Goal: Information Seeking & Learning: Learn about a topic

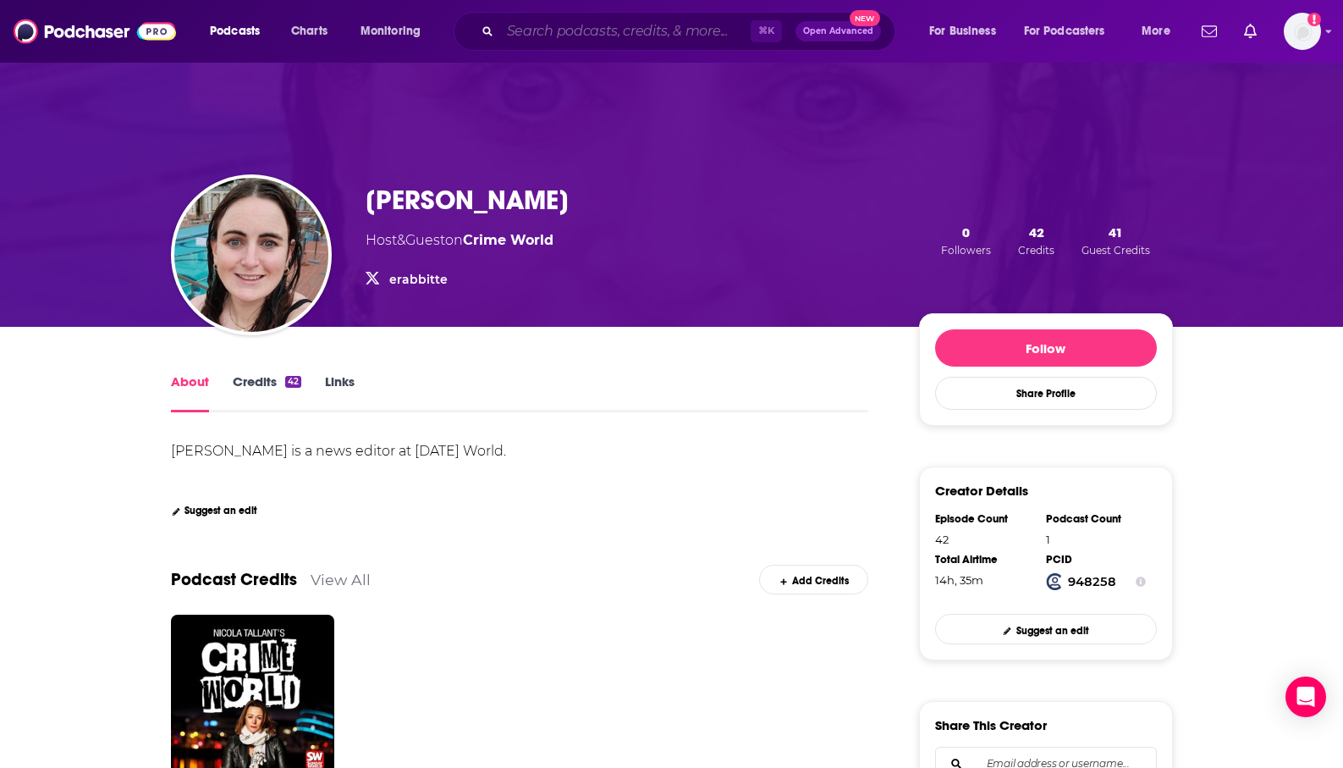
drag, startPoint x: 0, startPoint y: 0, endPoint x: 567, endPoint y: 30, distance: 568.0
click at [567, 30] on input "Search podcasts, credits, & more..." at bounding box center [625, 31] width 251 height 27
paste input "eCommerce Fastlane"
type input "eCommerce Fastlane"
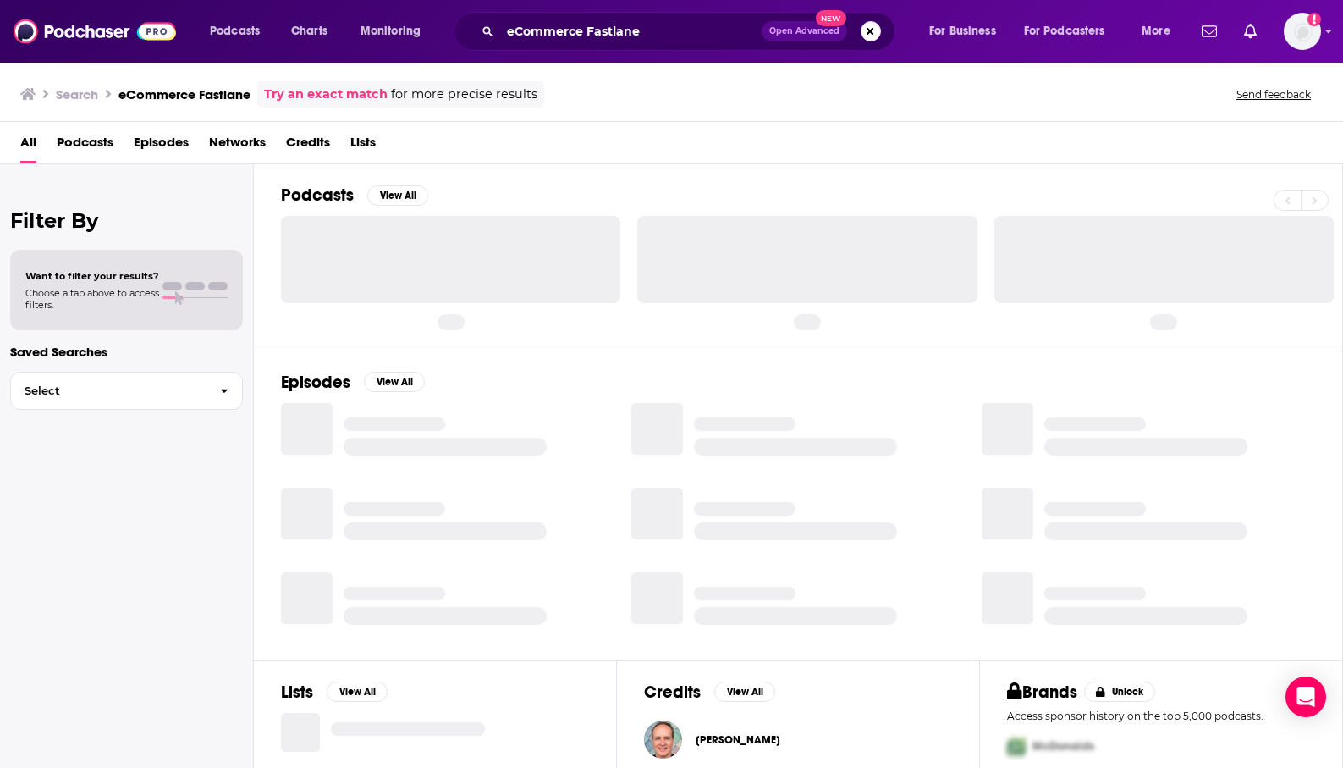
click at [81, 137] on span "Podcasts" at bounding box center [85, 146] width 57 height 35
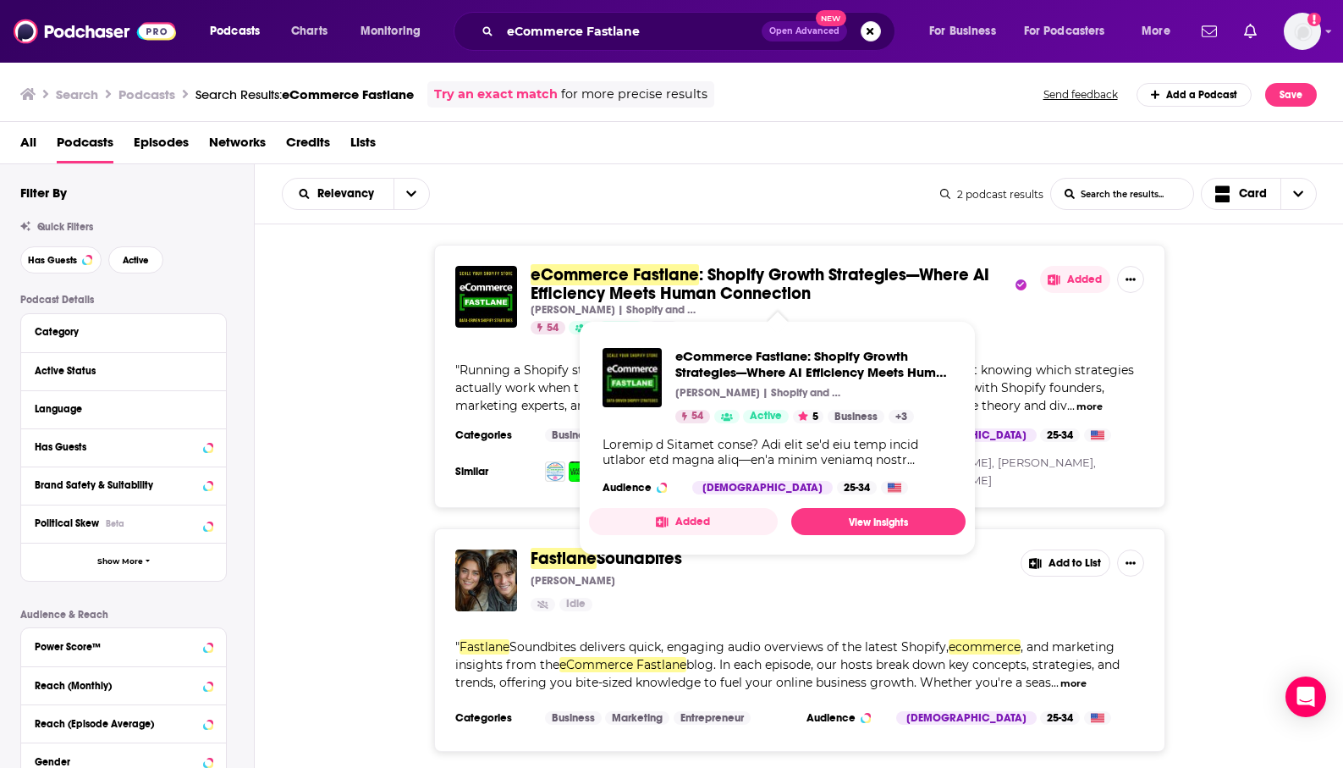
click at [610, 301] on span ": Shopify Growth Strategies—Where AI Efficiency Meets Human Connection" at bounding box center [760, 284] width 459 height 40
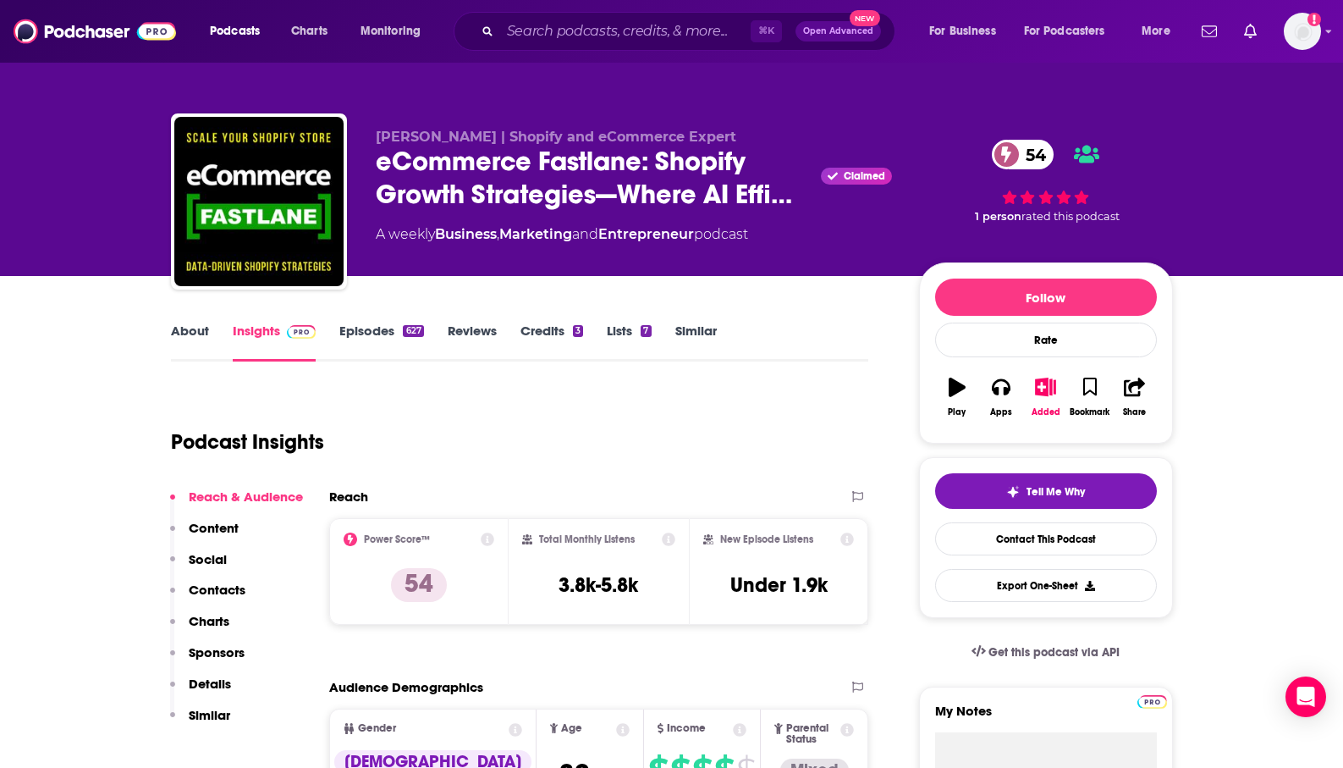
click at [548, 416] on div "Podcast Insights" at bounding box center [513, 432] width 685 height 86
drag, startPoint x: 664, startPoint y: 582, endPoint x: 552, endPoint y: 582, distance: 111.7
click at [552, 582] on div "Total Monthly Listens 3.8k-5.8k" at bounding box center [598, 571] width 153 height 78
copy h3 "3.8k-5.8k"
click at [610, 485] on div "Podcast Insights" at bounding box center [520, 439] width 698 height 100
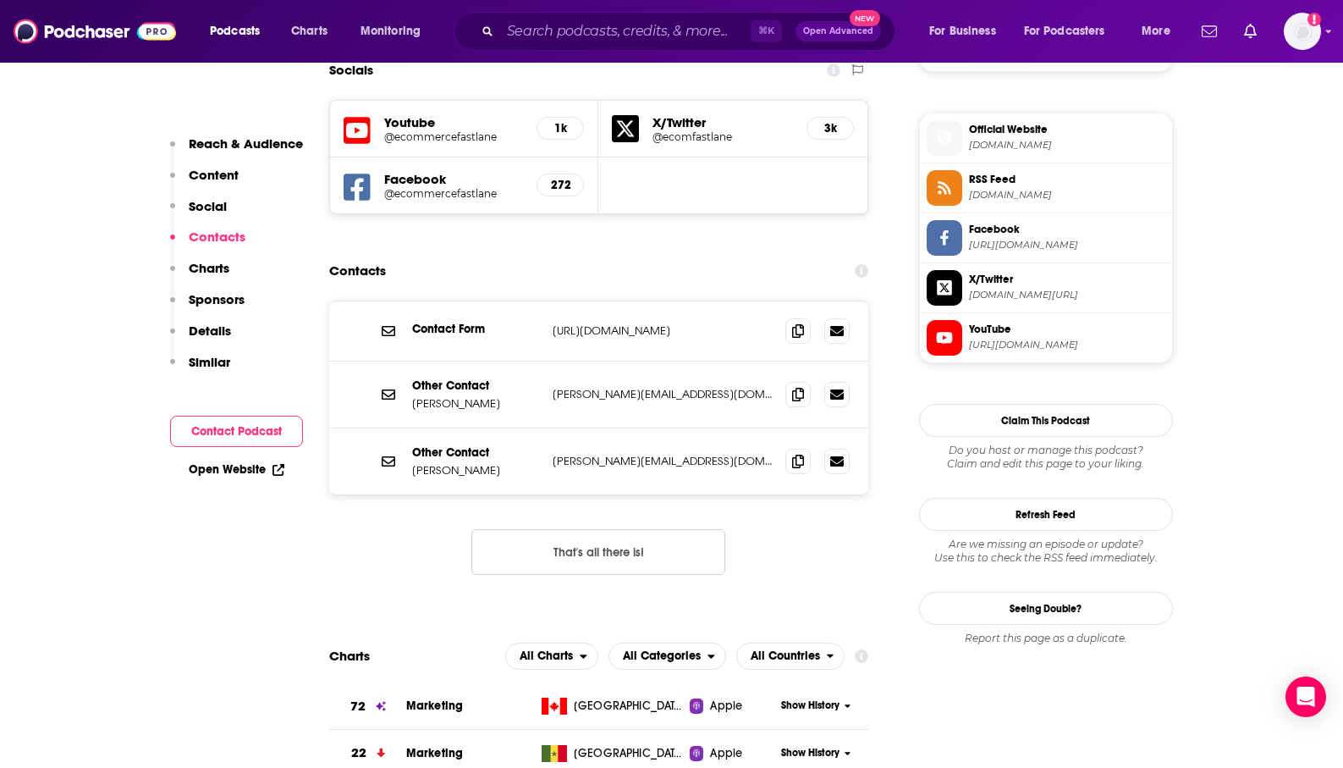
scroll to position [1480, 0]
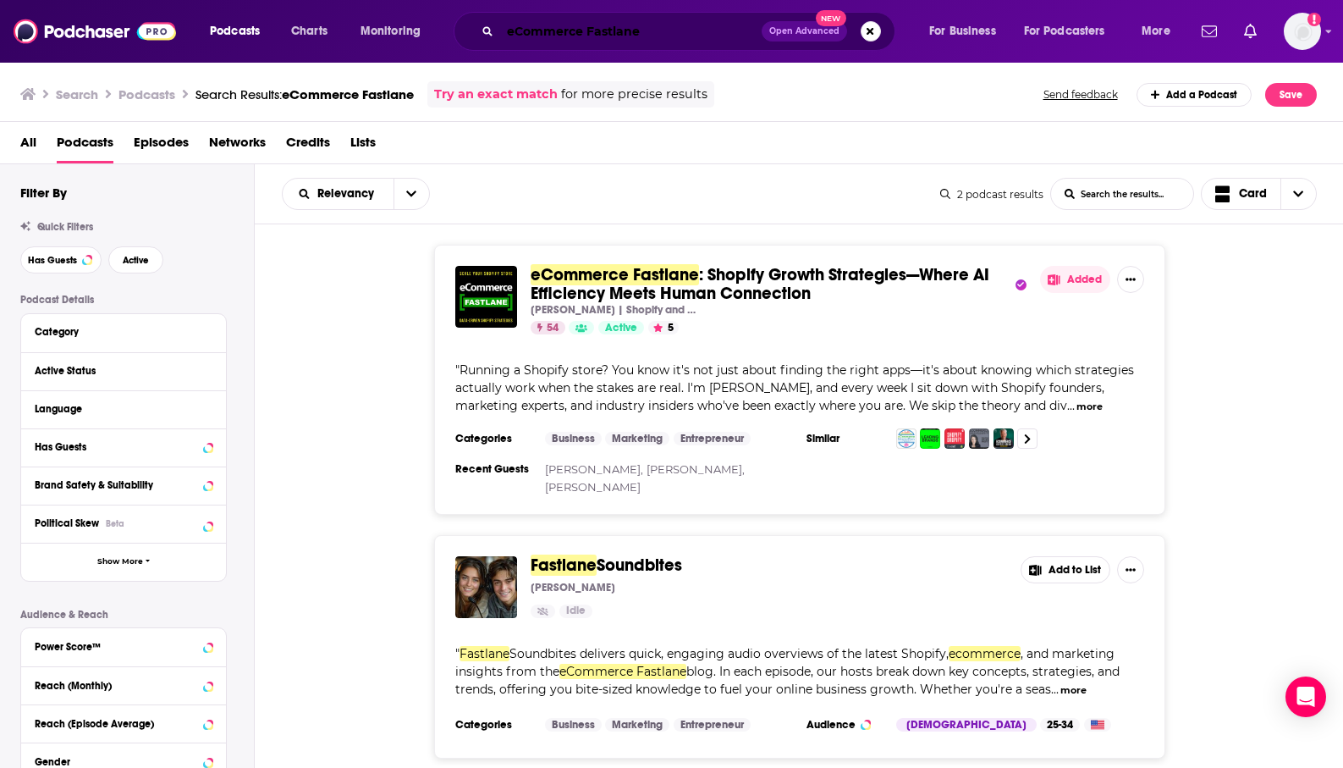
click at [553, 26] on input "eCommerce Fastlane" at bounding box center [631, 31] width 262 height 27
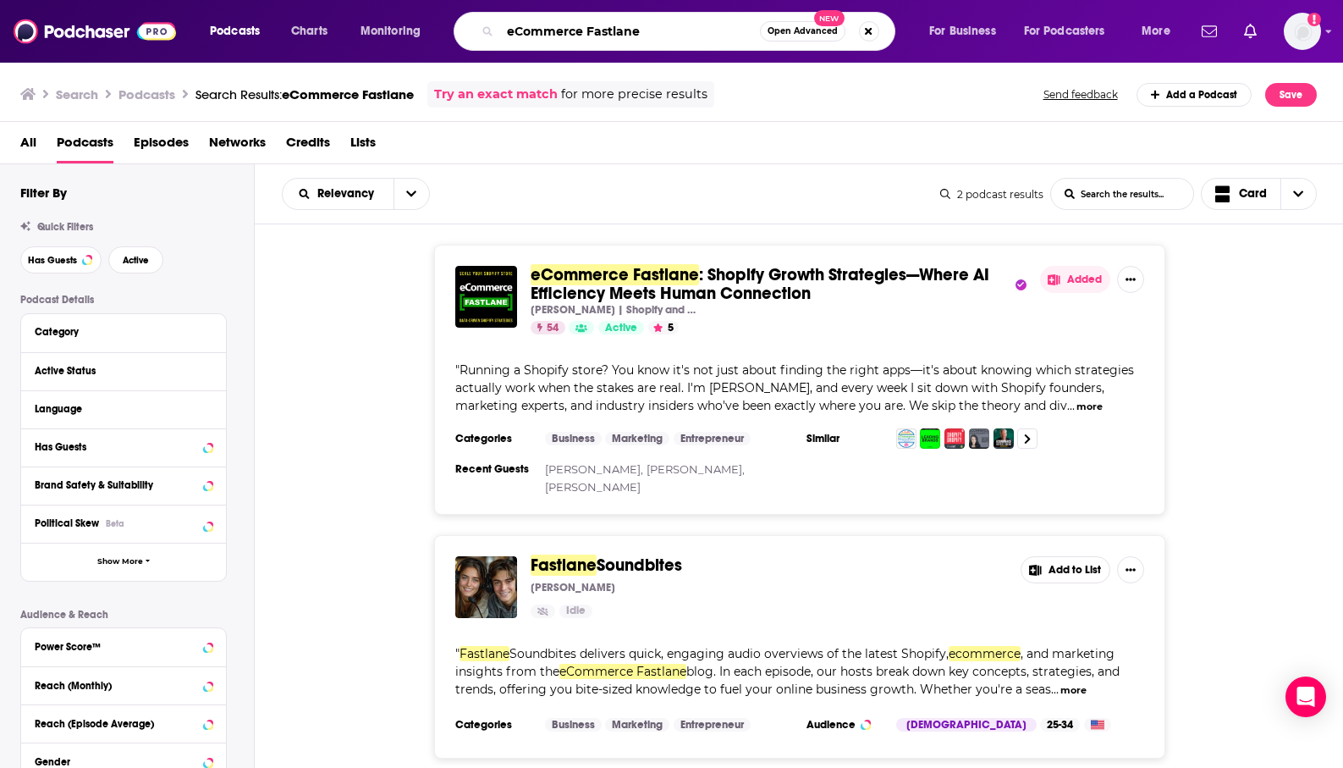
click at [580, 33] on input "eCommerce Fastlane" at bounding box center [630, 31] width 260 height 27
type input "digital marketing"
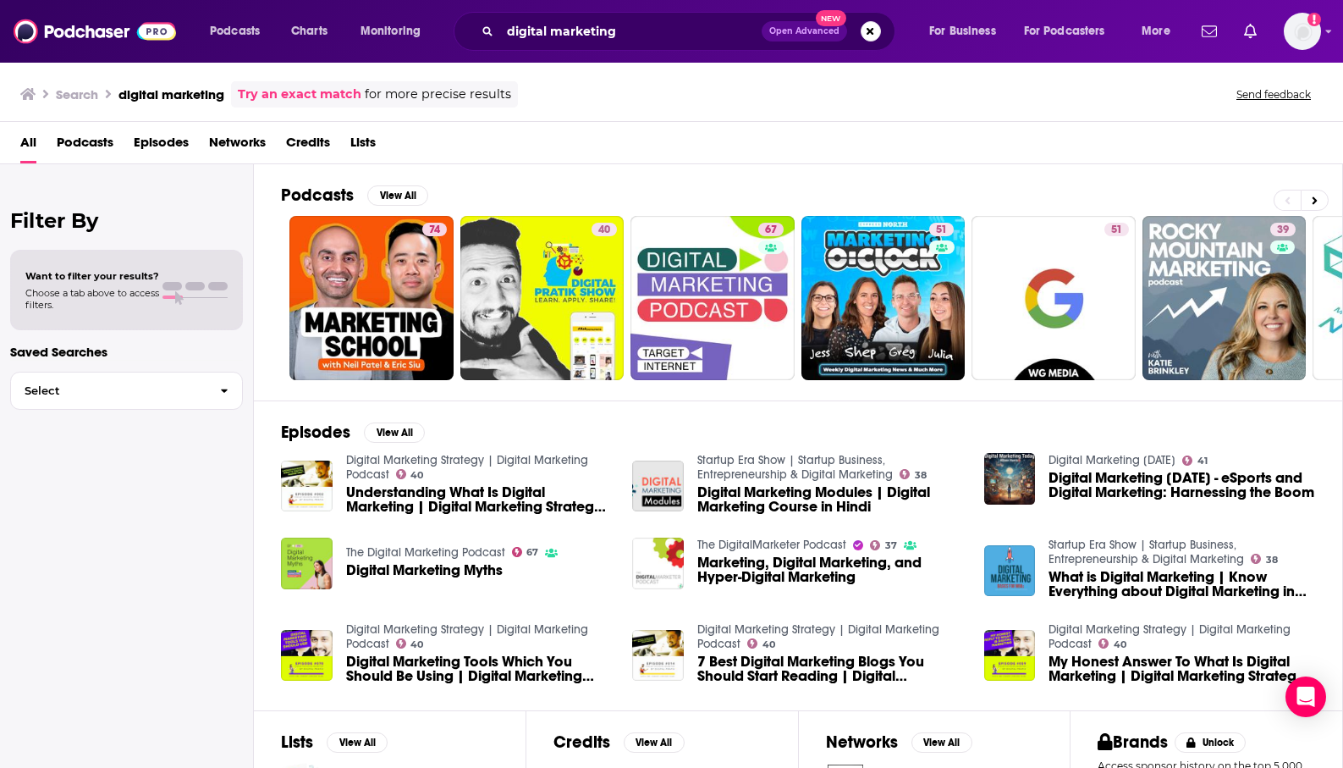
click at [99, 149] on span "Podcasts" at bounding box center [85, 146] width 57 height 35
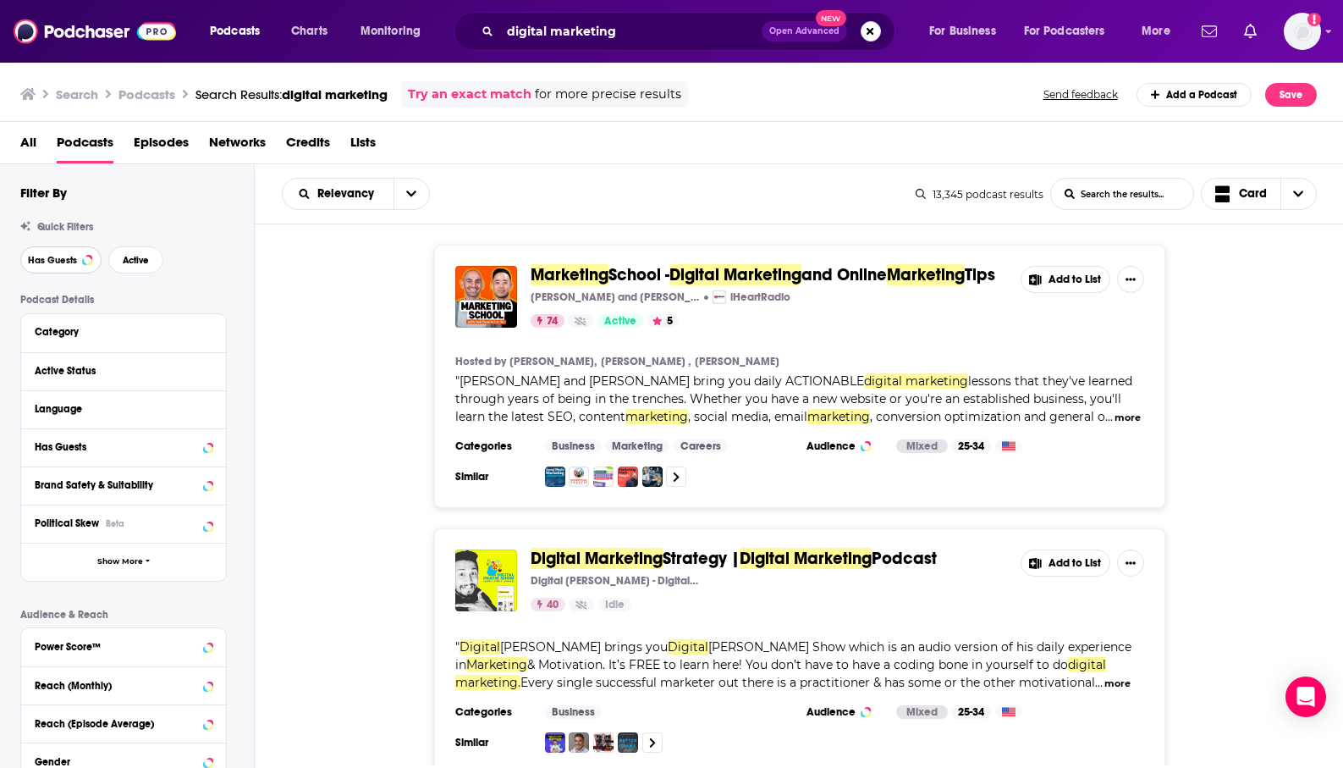
click at [54, 262] on span "Has Guests" at bounding box center [52, 260] width 49 height 9
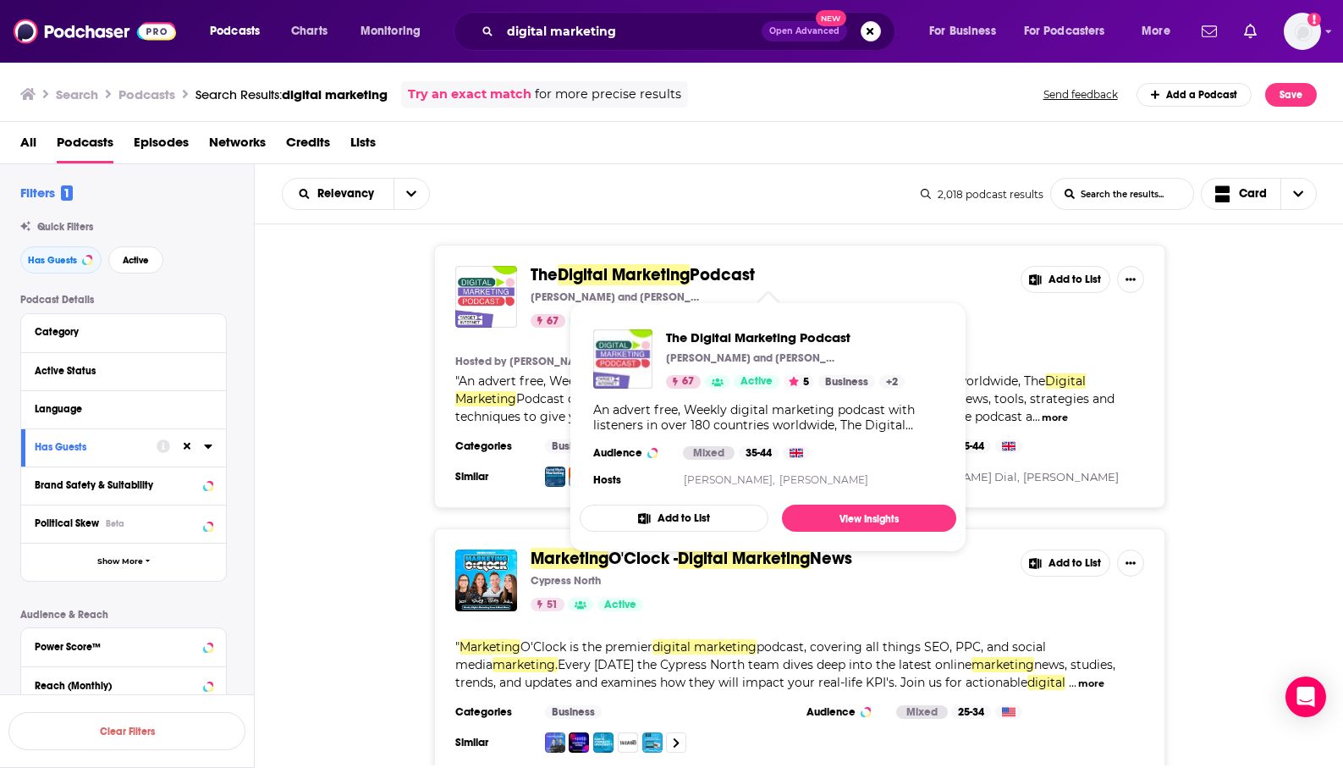
click at [632, 274] on span "Digital Marketing" at bounding box center [624, 274] width 132 height 21
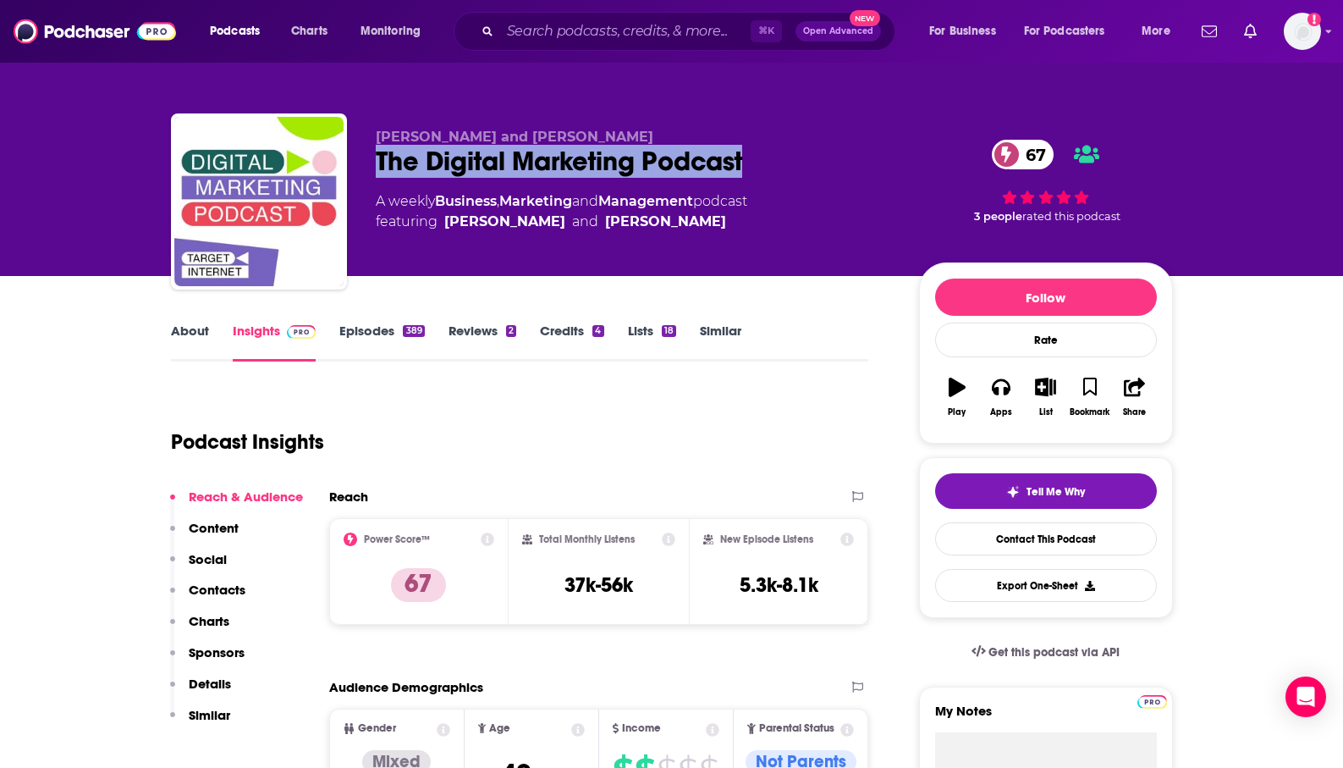
drag, startPoint x: 776, startPoint y: 146, endPoint x: 368, endPoint y: 147, distance: 408.0
click at [368, 147] on div "[PERSON_NAME] and [PERSON_NAME] The Digital Marketing Podcast 67 A weekly Busin…" at bounding box center [672, 204] width 1002 height 183
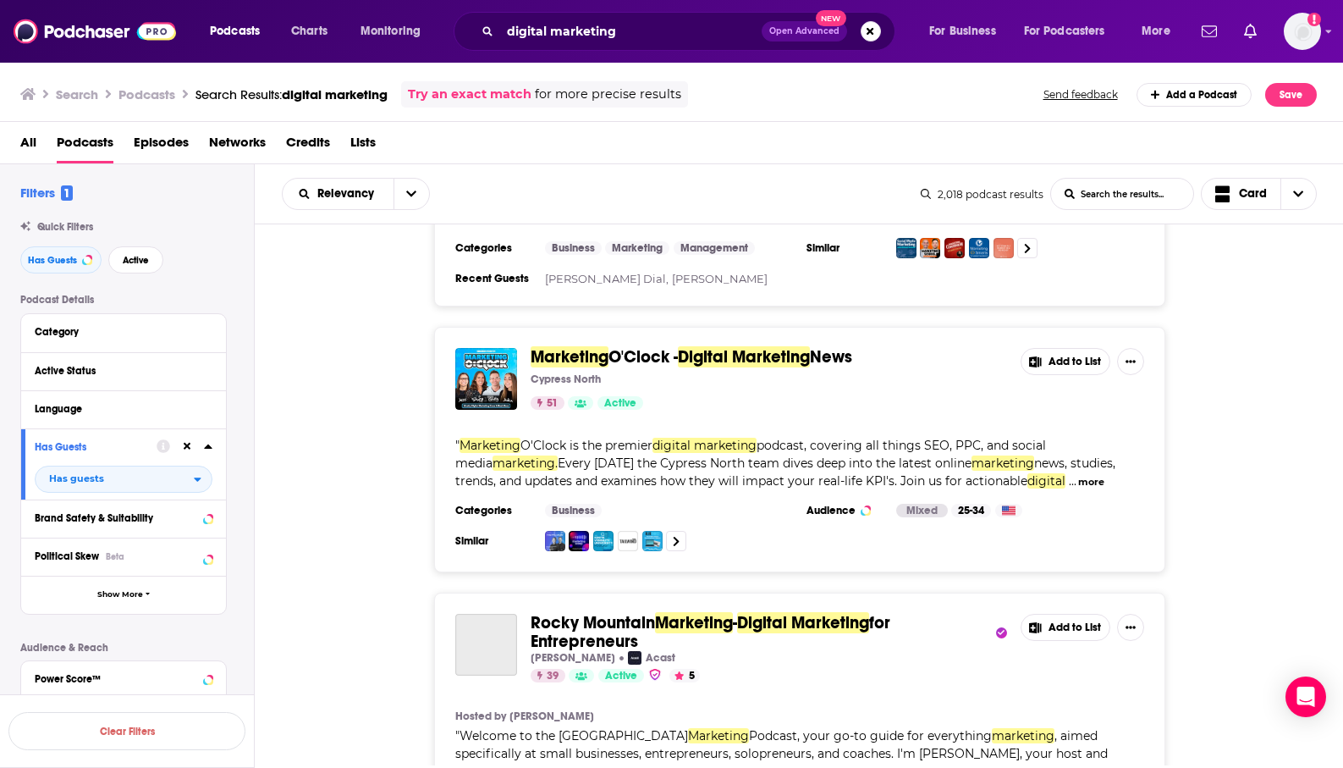
scroll to position [205, 0]
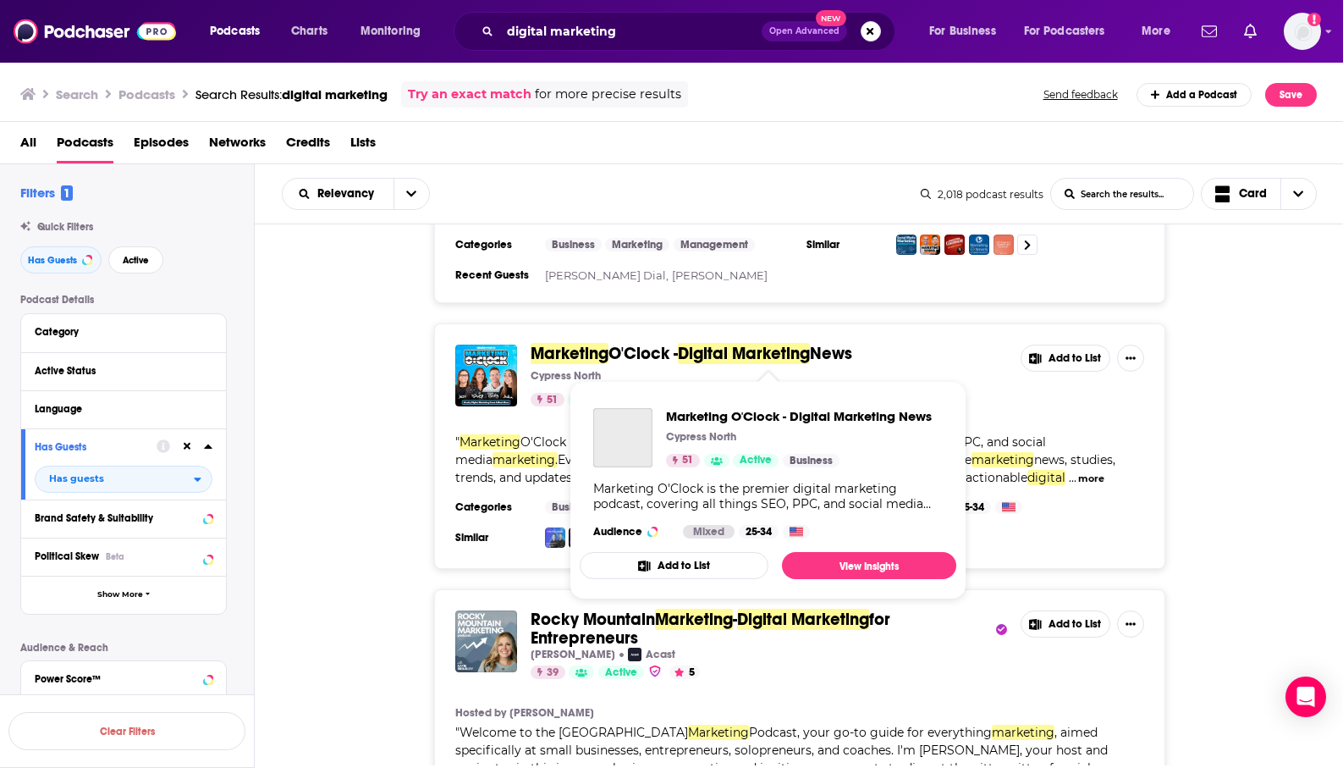
click at [662, 357] on span "O'Clock -" at bounding box center [643, 353] width 69 height 21
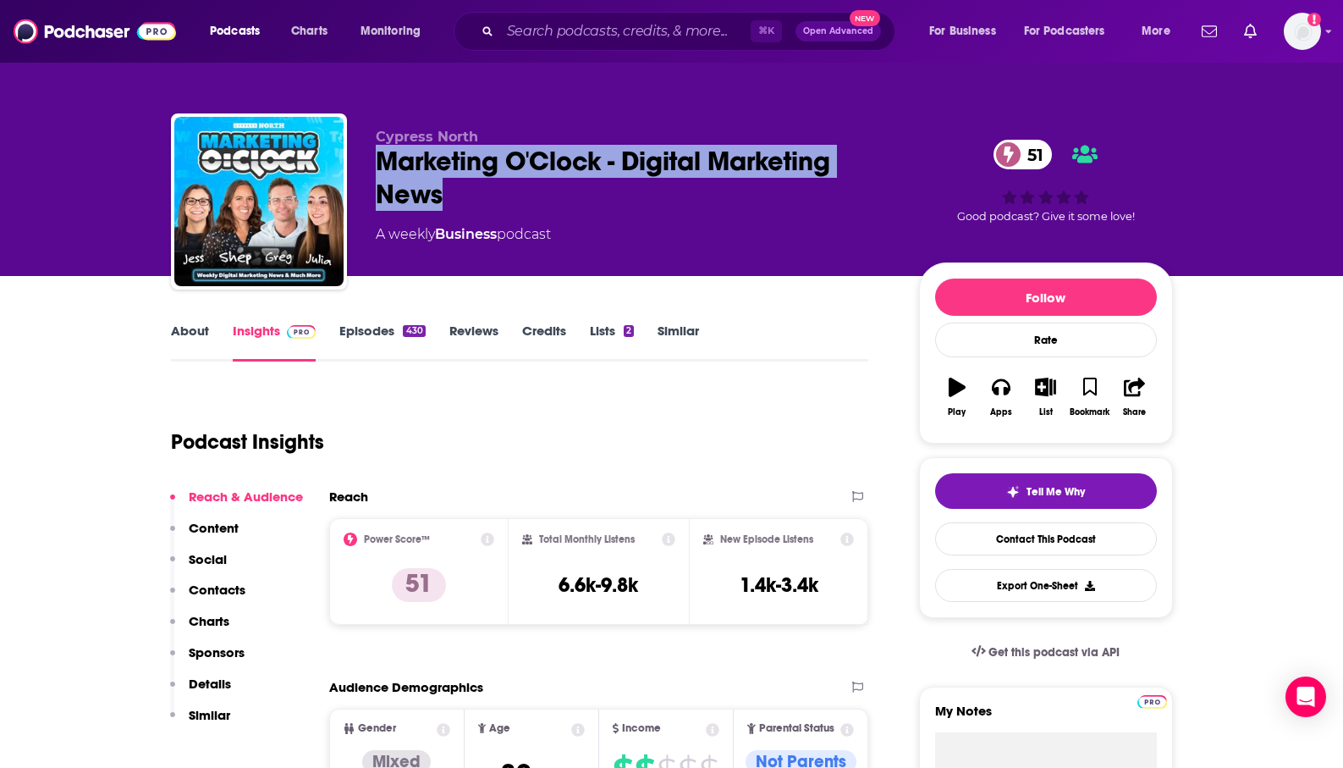
drag, startPoint x: 493, startPoint y: 192, endPoint x: 376, endPoint y: 168, distance: 119.4
click at [376, 168] on div "Marketing O'Clock - Digital Marketing News 51" at bounding box center [634, 178] width 516 height 66
copy h2 "Marketing O'Clock - Digital Marketing News"
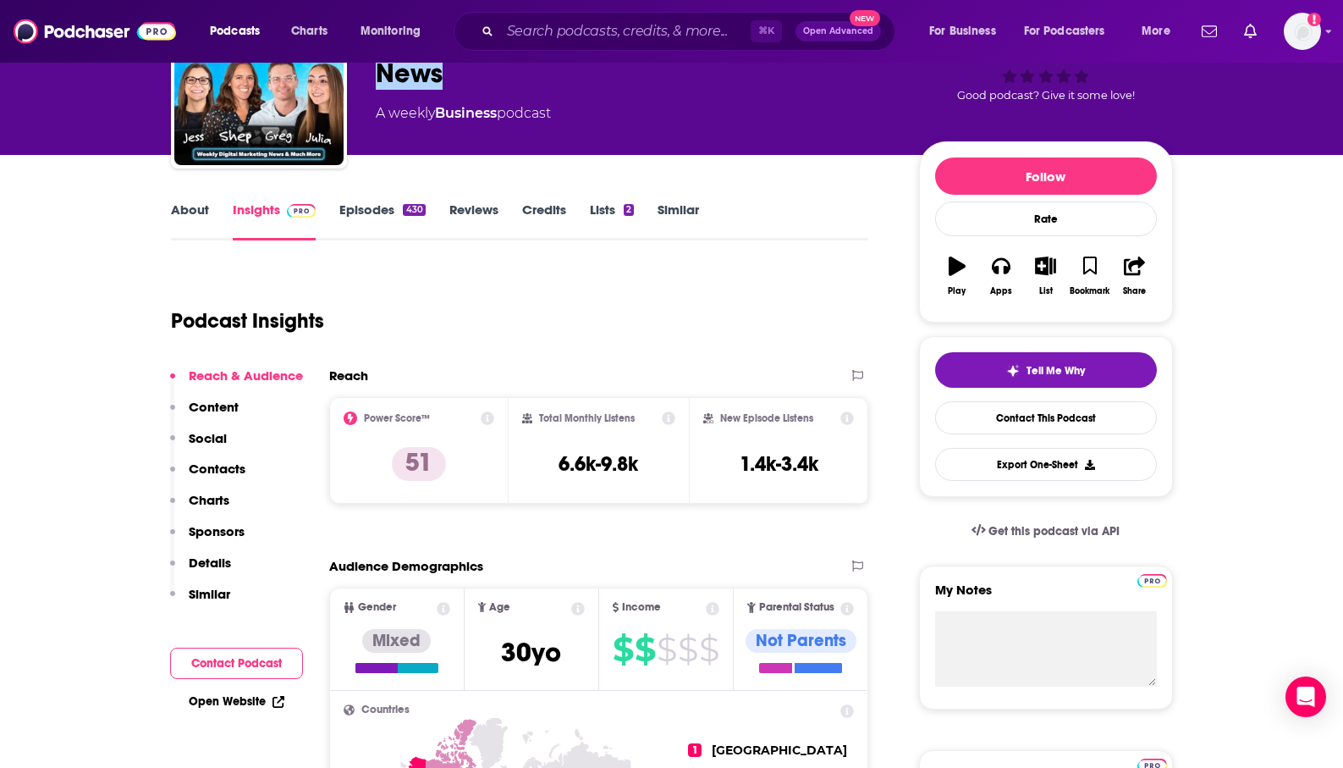
scroll to position [122, 0]
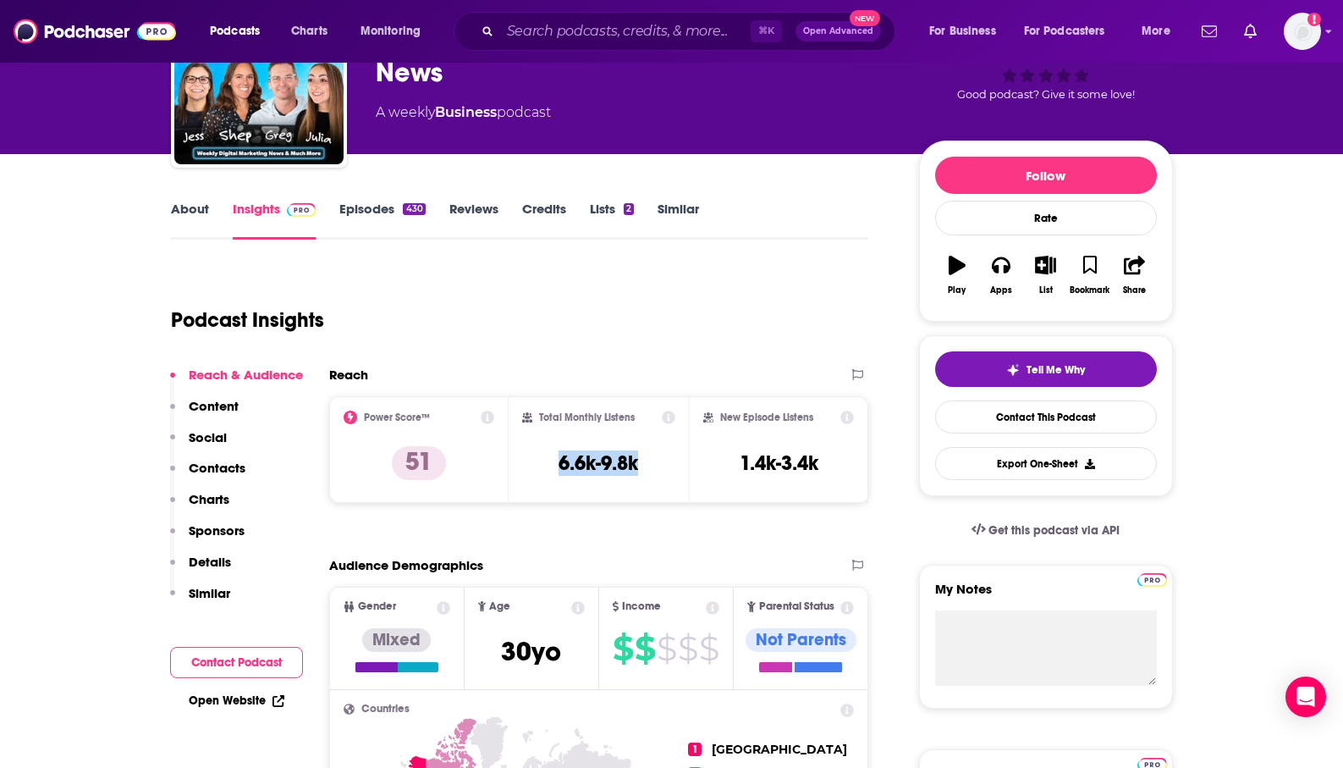
drag, startPoint x: 651, startPoint y: 463, endPoint x: 537, endPoint y: 464, distance: 114.3
click at [537, 464] on div "Total Monthly Listens 6.6k-9.8k" at bounding box center [598, 450] width 153 height 78
copy h3 "6.6k-9.8k"
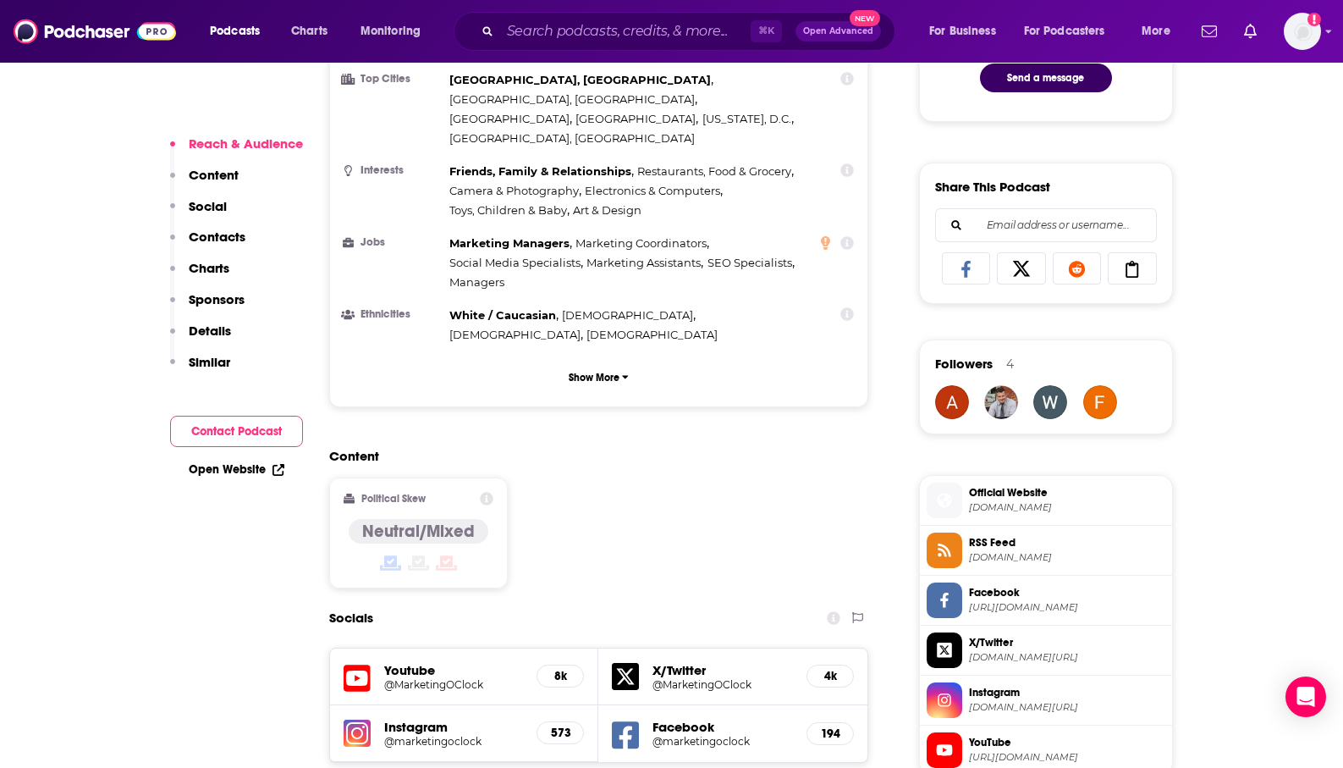
scroll to position [969, 0]
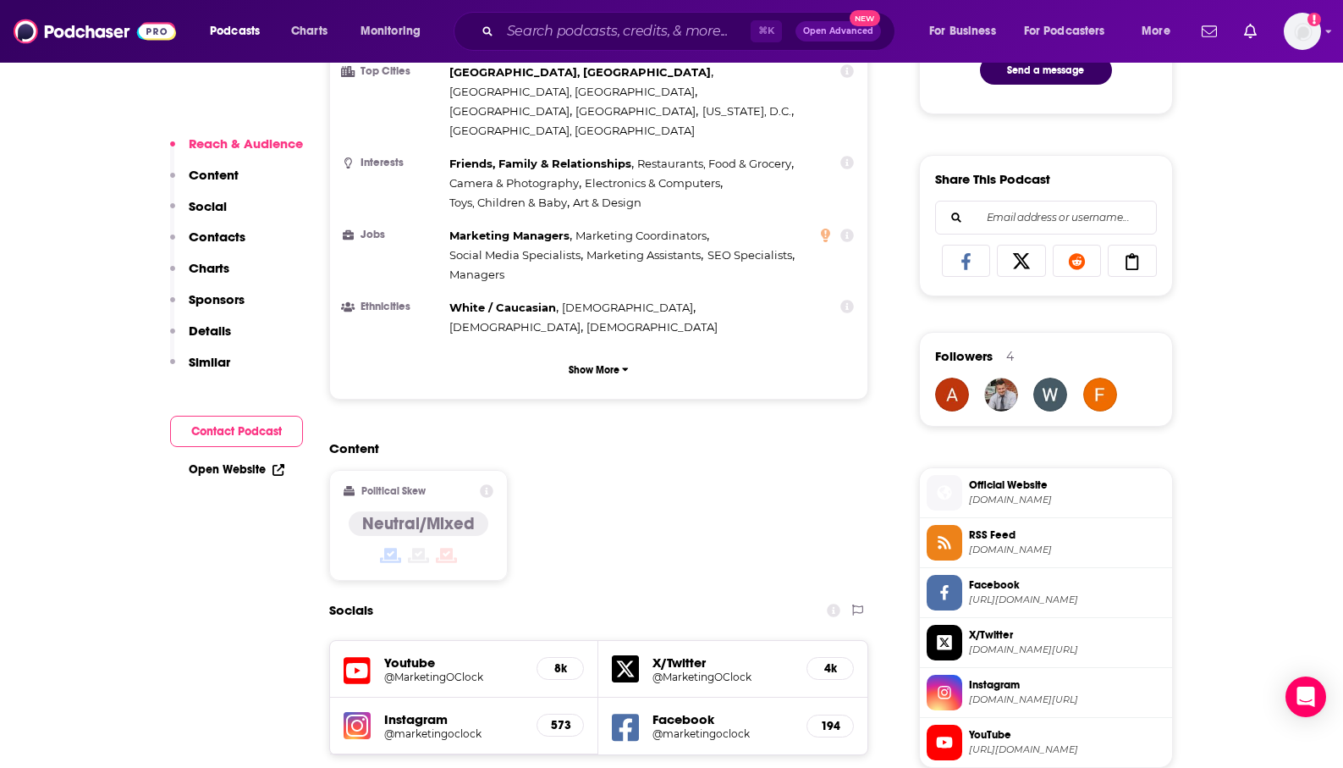
click at [217, 237] on p "Contacts" at bounding box center [217, 237] width 57 height 16
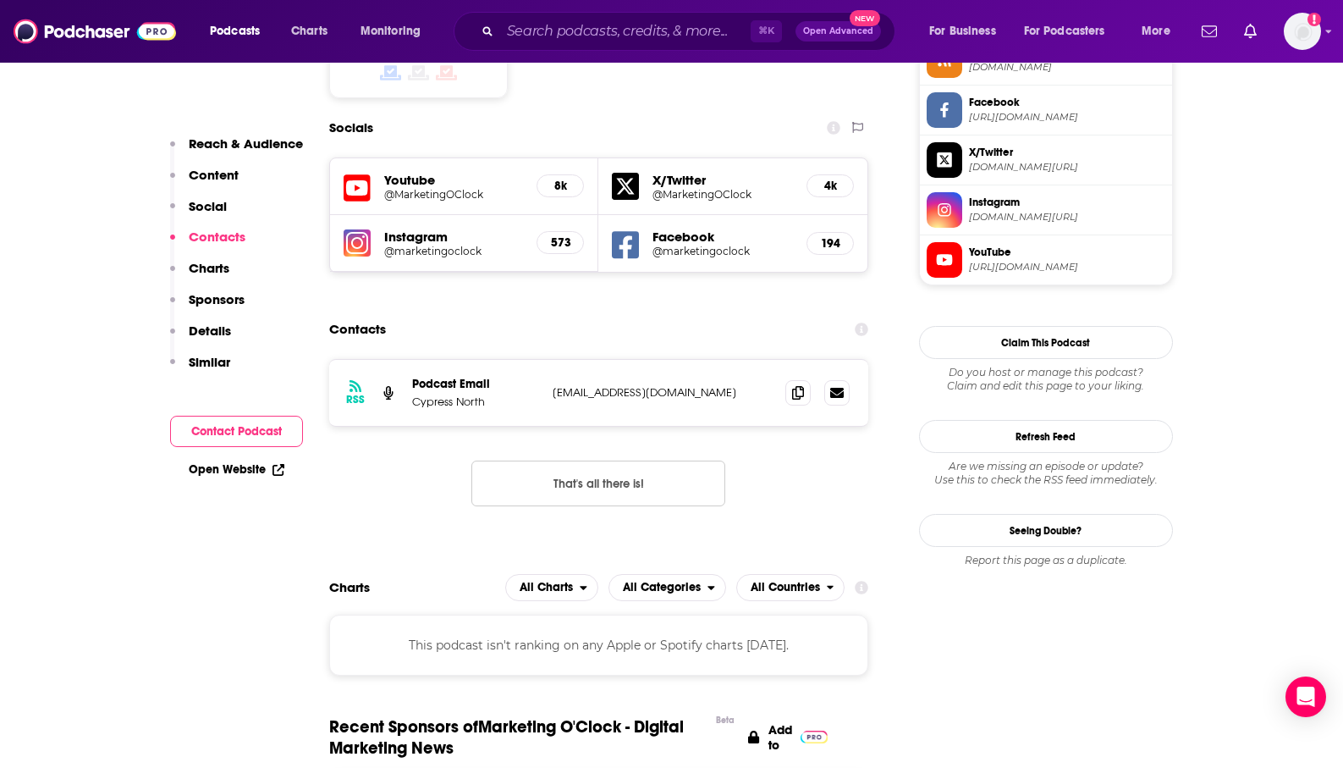
scroll to position [1473, 0]
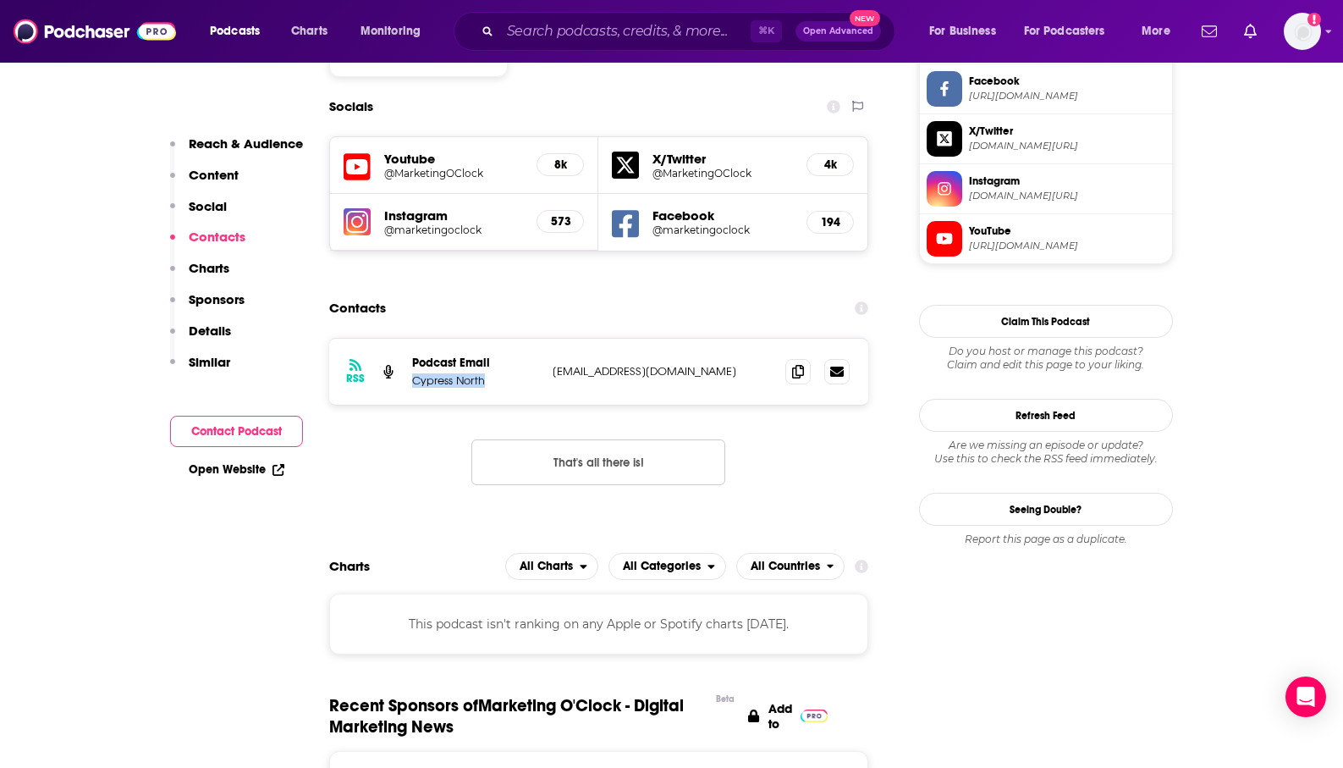
drag, startPoint x: 494, startPoint y: 324, endPoint x: 406, endPoint y: 324, distance: 88.0
click at [406, 339] on div "RSS Podcast Email Cypress North [EMAIL_ADDRESS][DOMAIN_NAME] [EMAIL_ADDRESS][DO…" at bounding box center [599, 372] width 540 height 66
copy p "Cypress North"
click at [721, 364] on p "[EMAIL_ADDRESS][DOMAIN_NAME]" at bounding box center [663, 371] width 220 height 14
drag, startPoint x: 721, startPoint y: 312, endPoint x: 549, endPoint y: 311, distance: 172.7
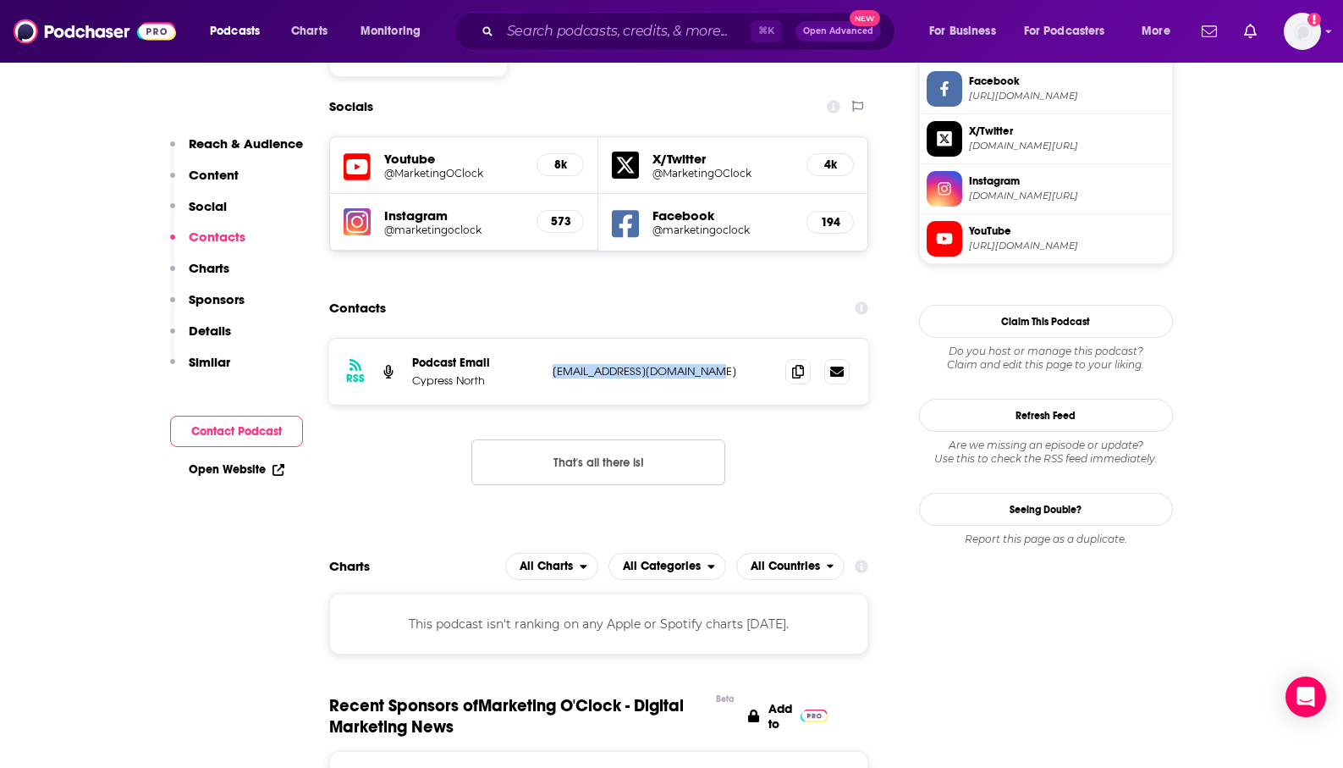
click at [549, 339] on div "RSS Podcast Email Cypress North [EMAIL_ADDRESS][DOMAIN_NAME] [EMAIL_ADDRESS][DO…" at bounding box center [599, 372] width 540 height 66
copy p "[EMAIL_ADDRESS][DOMAIN_NAME]"
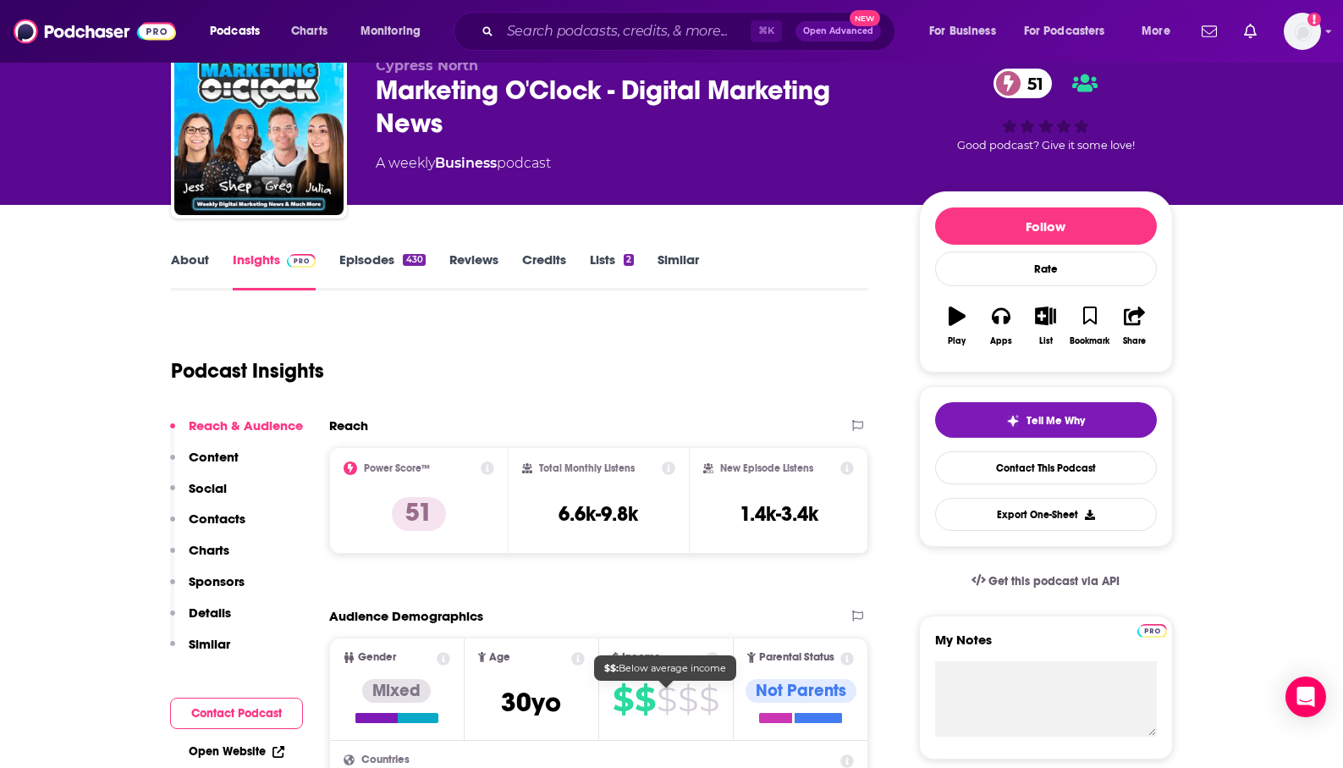
scroll to position [0, 0]
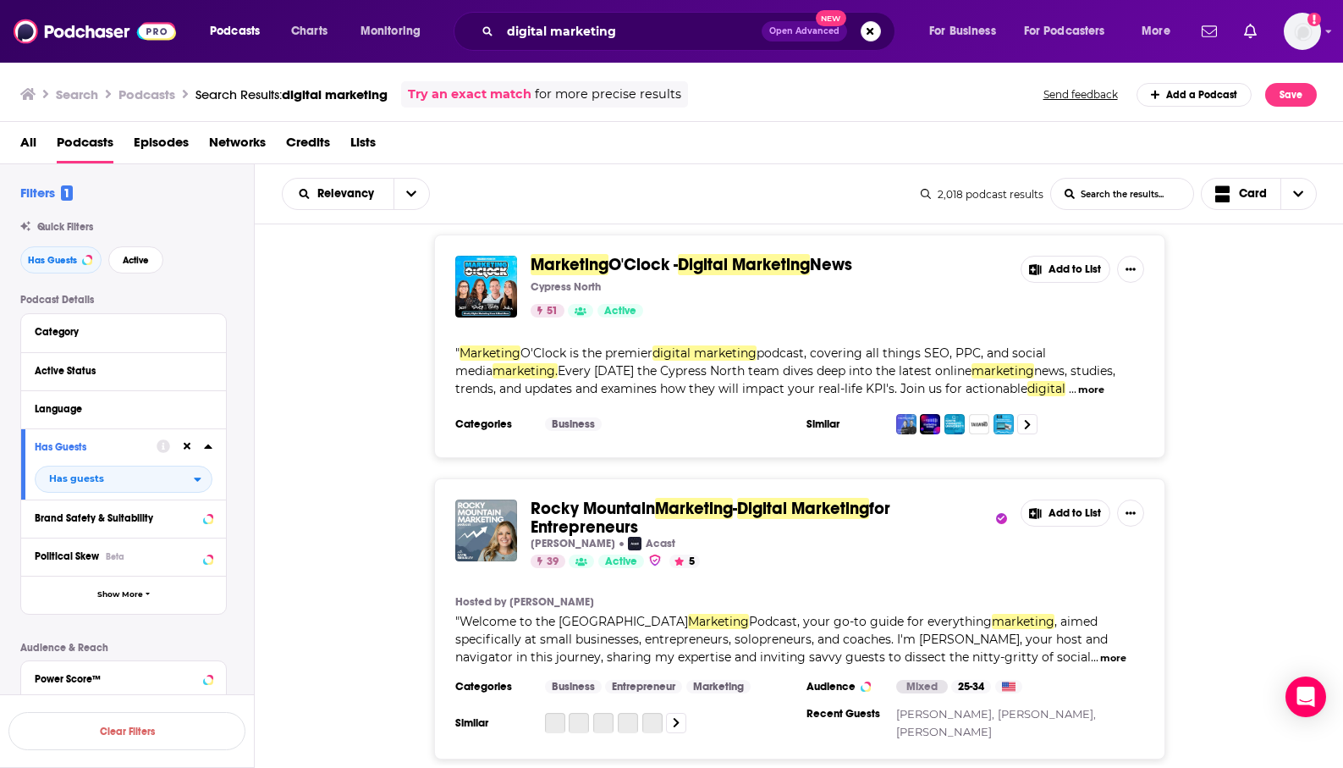
scroll to position [481, 0]
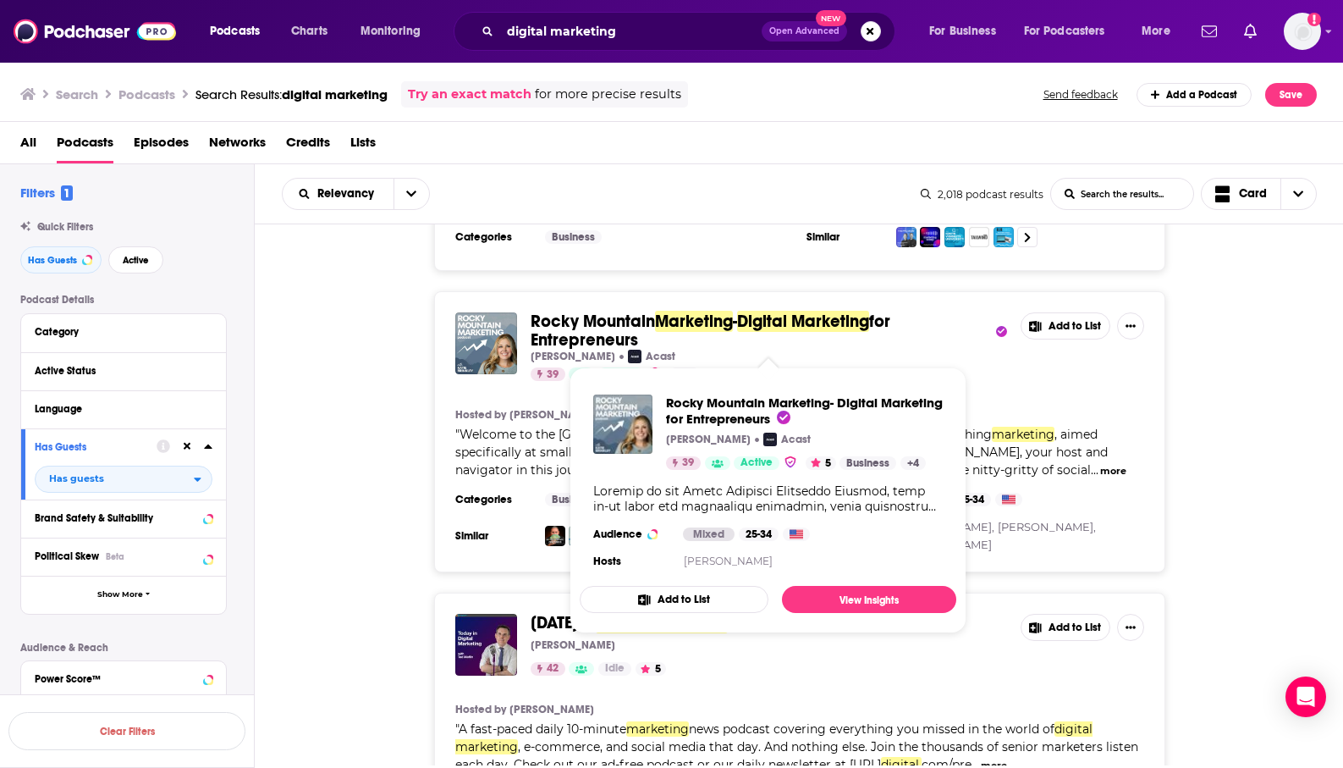
click at [593, 333] on span "for Entrepreneurs" at bounding box center [711, 331] width 360 height 40
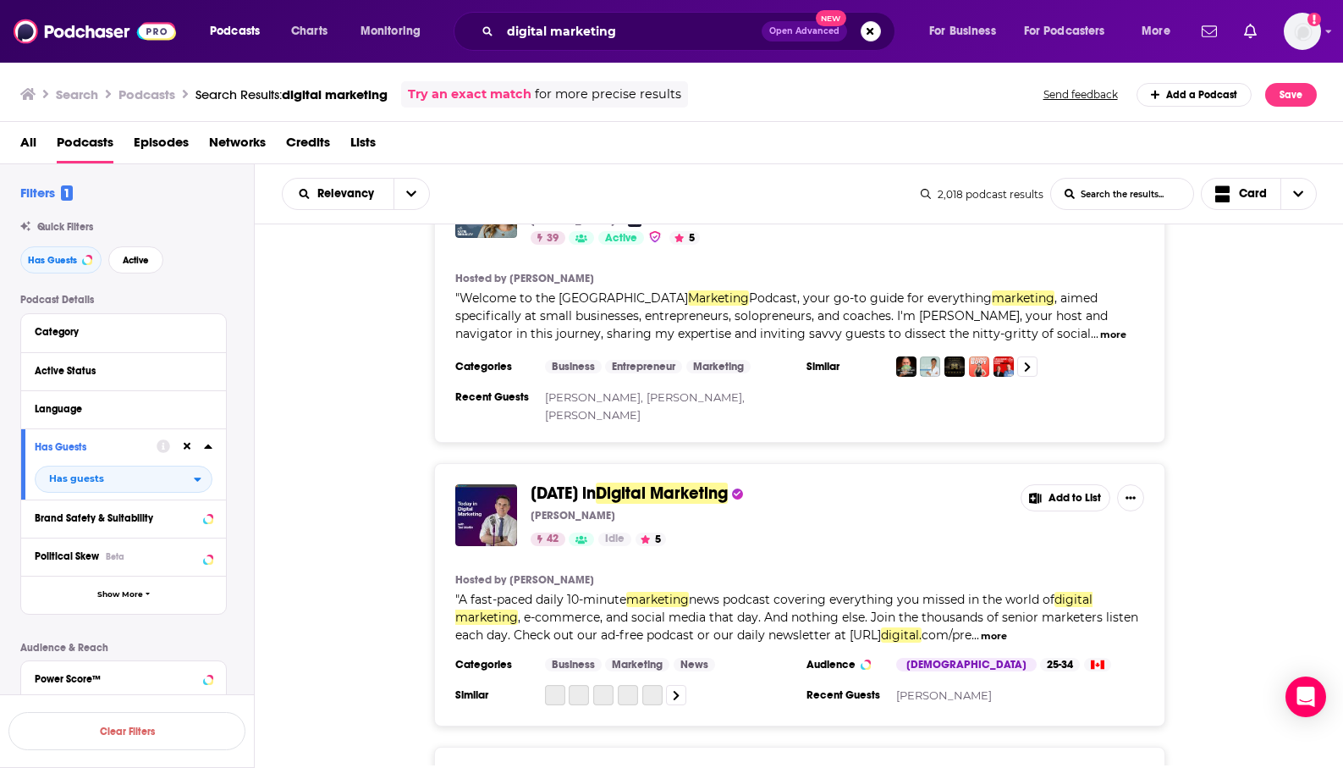
scroll to position [630, 0]
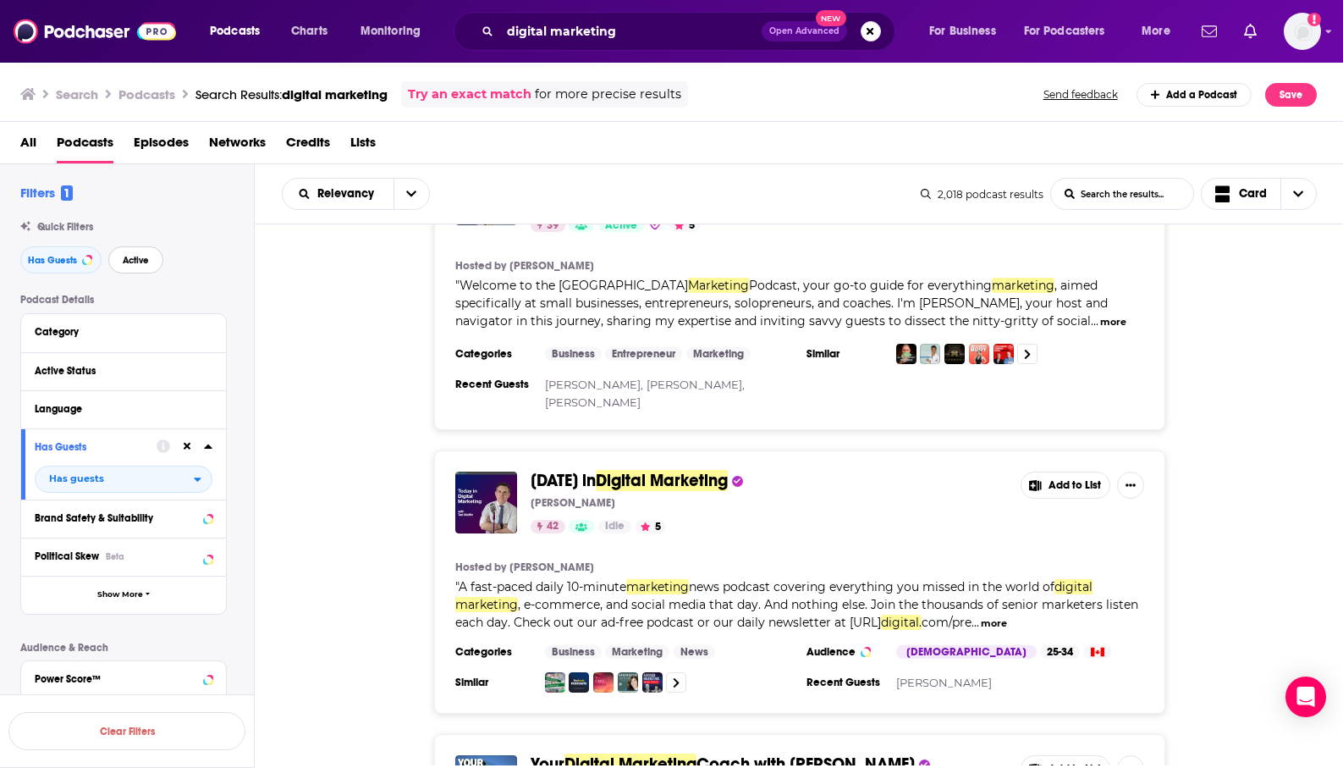
click at [137, 259] on span "Active" at bounding box center [136, 260] width 26 height 9
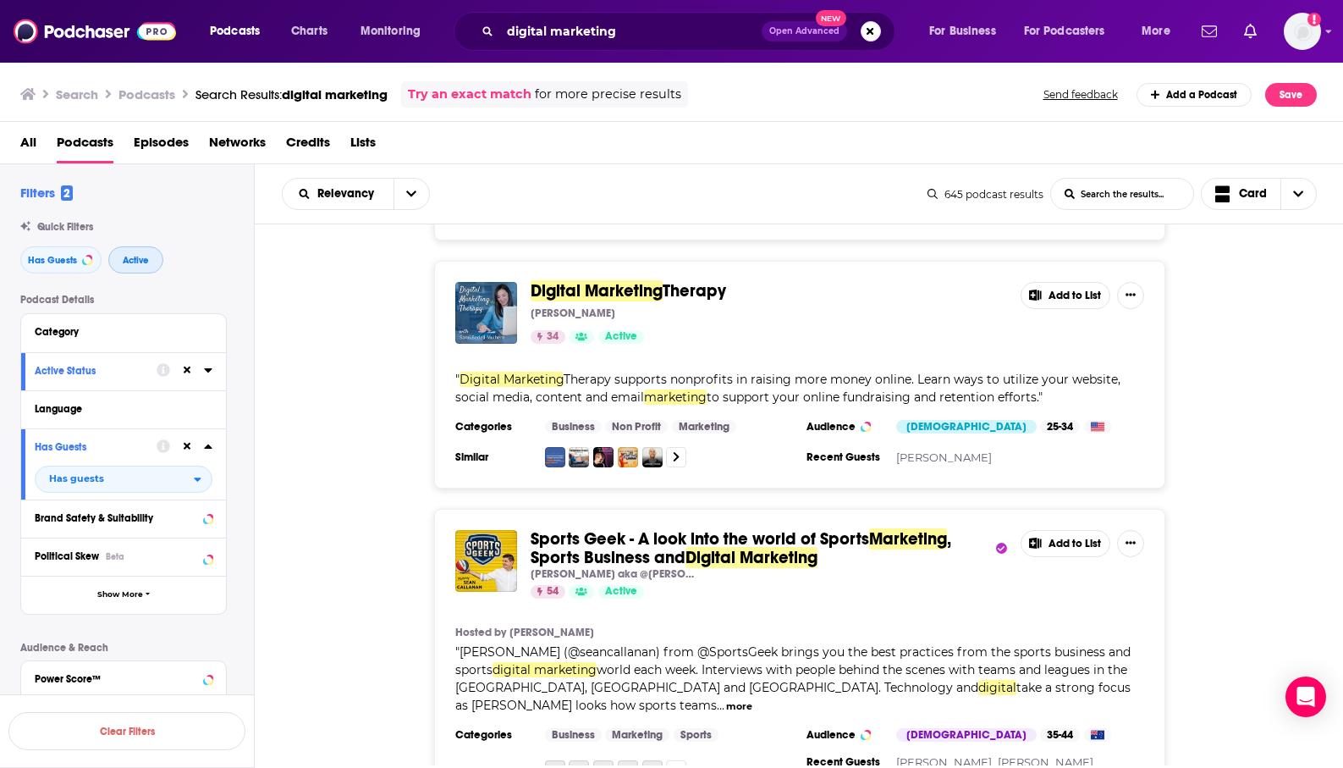
scroll to position [1674, 0]
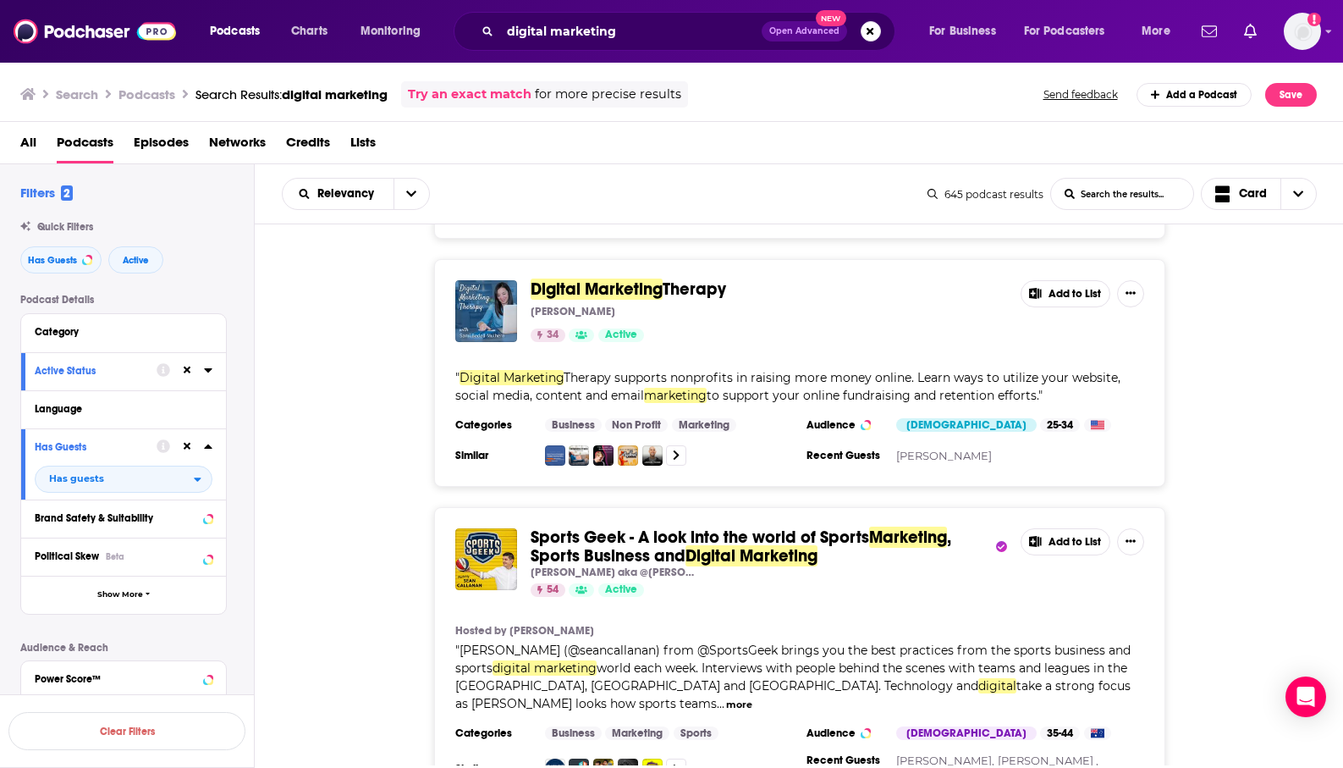
click at [292, 535] on div "Sports Geek - A look into the world of Sports Marketing , Sports Business and D…" at bounding box center [800, 656] width 1090 height 299
click at [350, 487] on div "Digital Marketing Therapy [PERSON_NAME] 34 Active Add to List " Digital Marketi…" at bounding box center [800, 373] width 1090 height 228
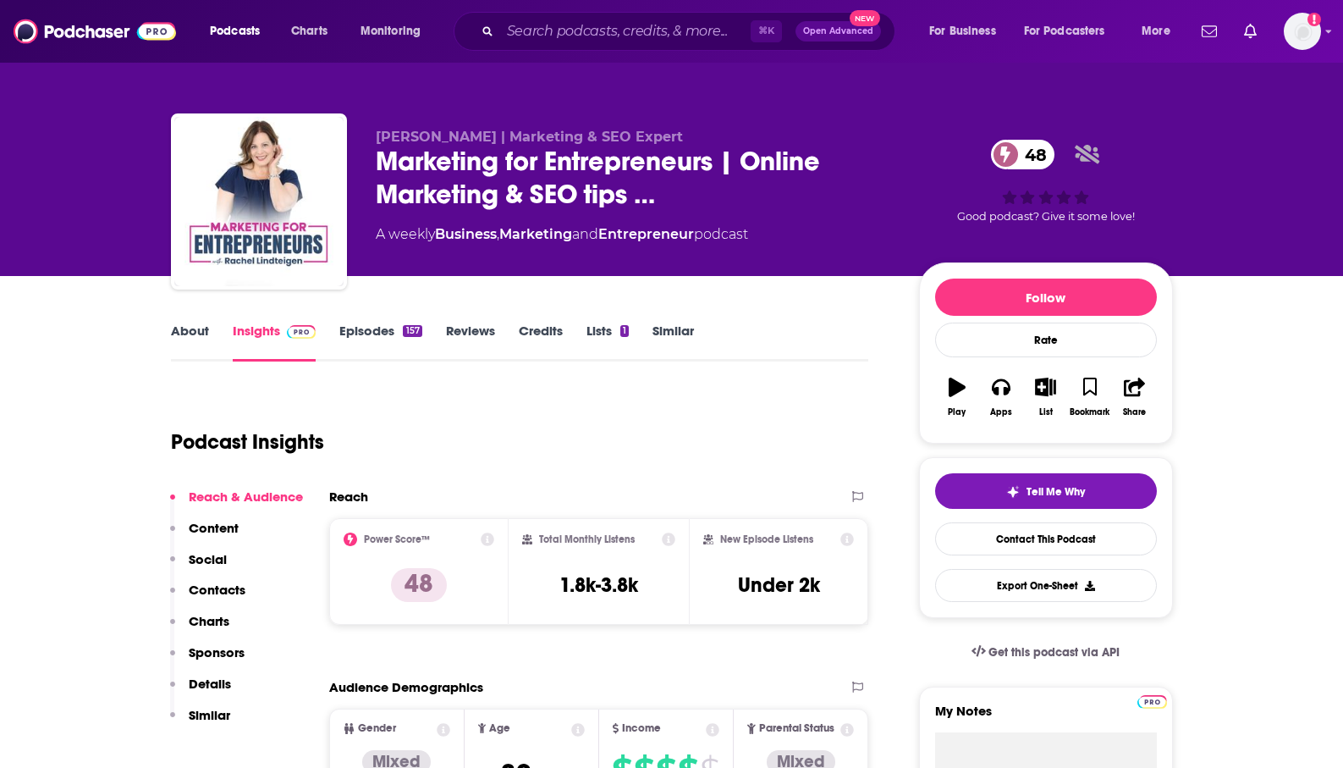
click at [207, 590] on p "Contacts" at bounding box center [217, 590] width 57 height 16
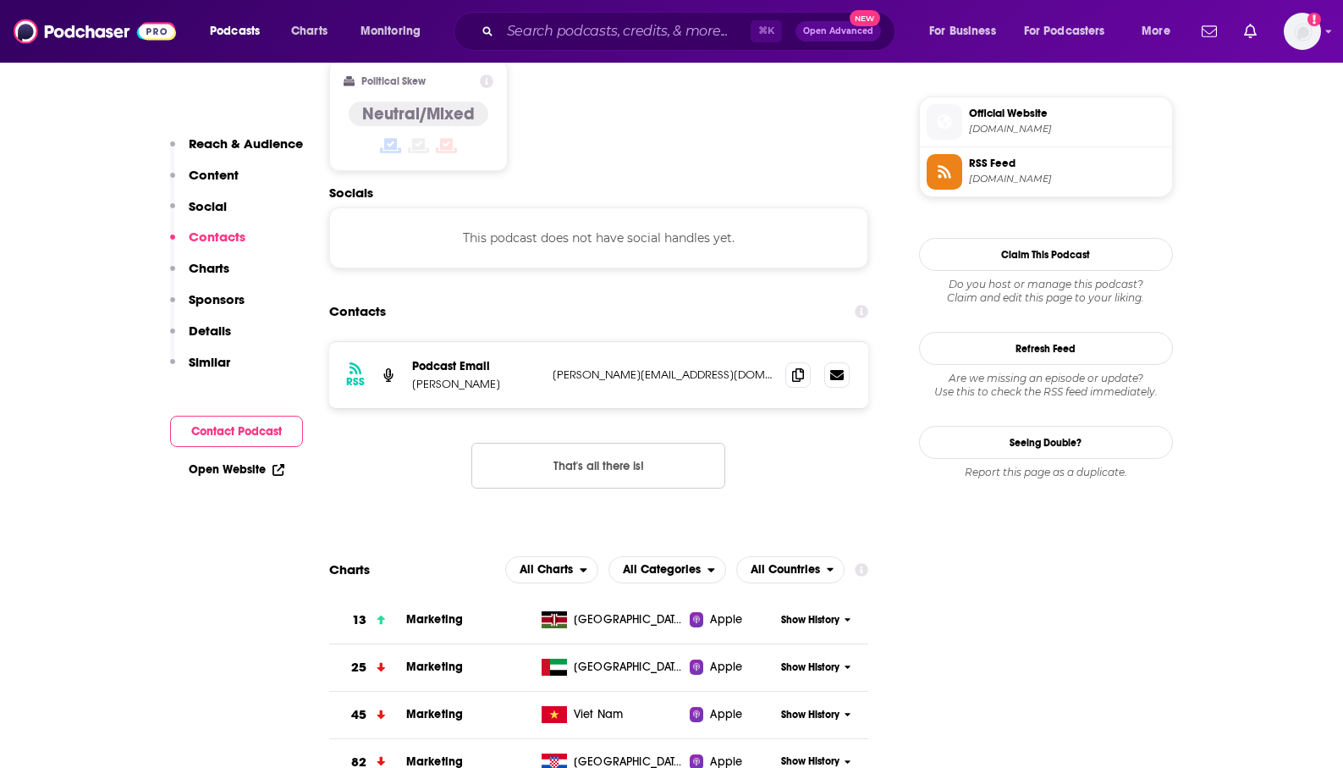
scroll to position [1363, 0]
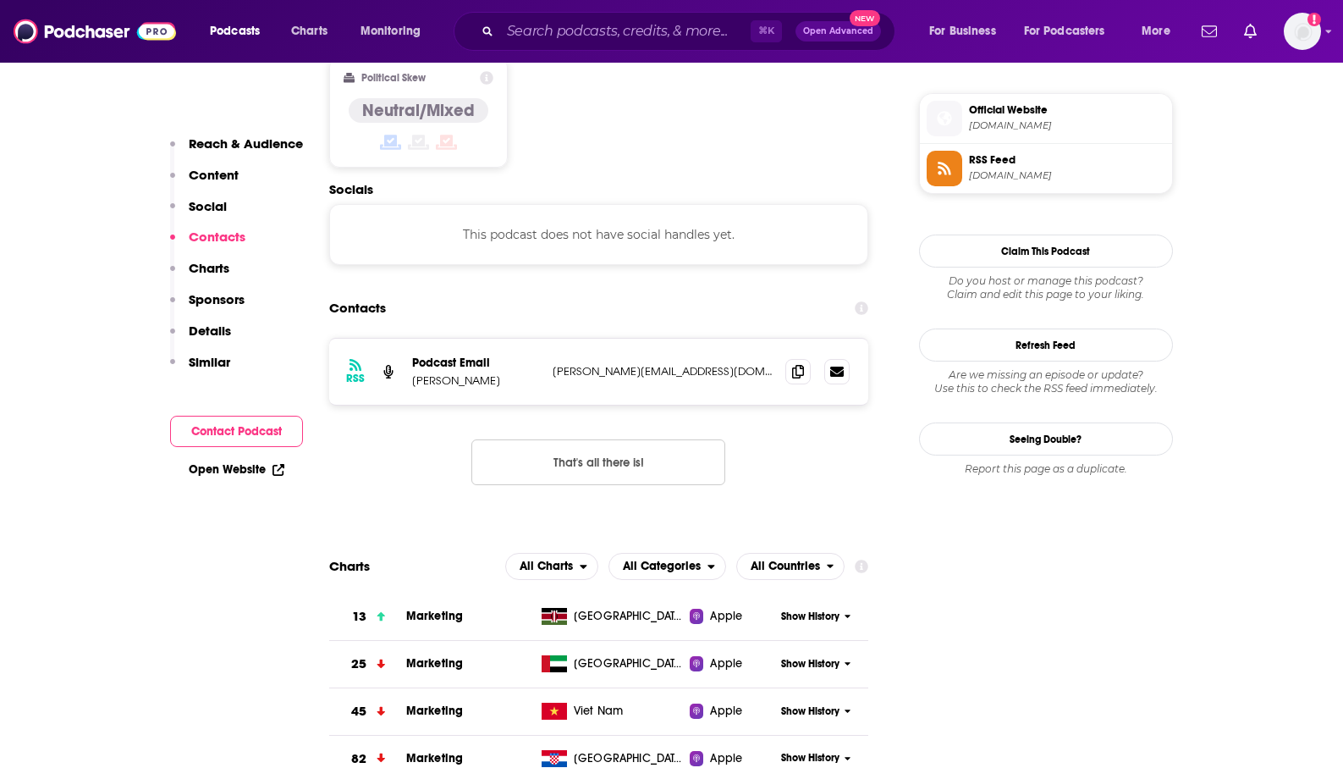
drag, startPoint x: 517, startPoint y: 319, endPoint x: 411, endPoint y: 324, distance: 106.8
click at [410, 339] on div "RSS Podcast Email Rachel Lindteigen rachel@etchedmarketing.com rachel@etchedmar…" at bounding box center [599, 372] width 540 height 66
copy p "Rachel Lindteigen"
drag, startPoint x: 720, startPoint y: 318, endPoint x: 551, endPoint y: 318, distance: 169.3
click at [551, 339] on div "RSS Podcast Email Rachel Lindteigen rachel@etchedmarketing.com rachel@etchedmar…" at bounding box center [599, 372] width 540 height 66
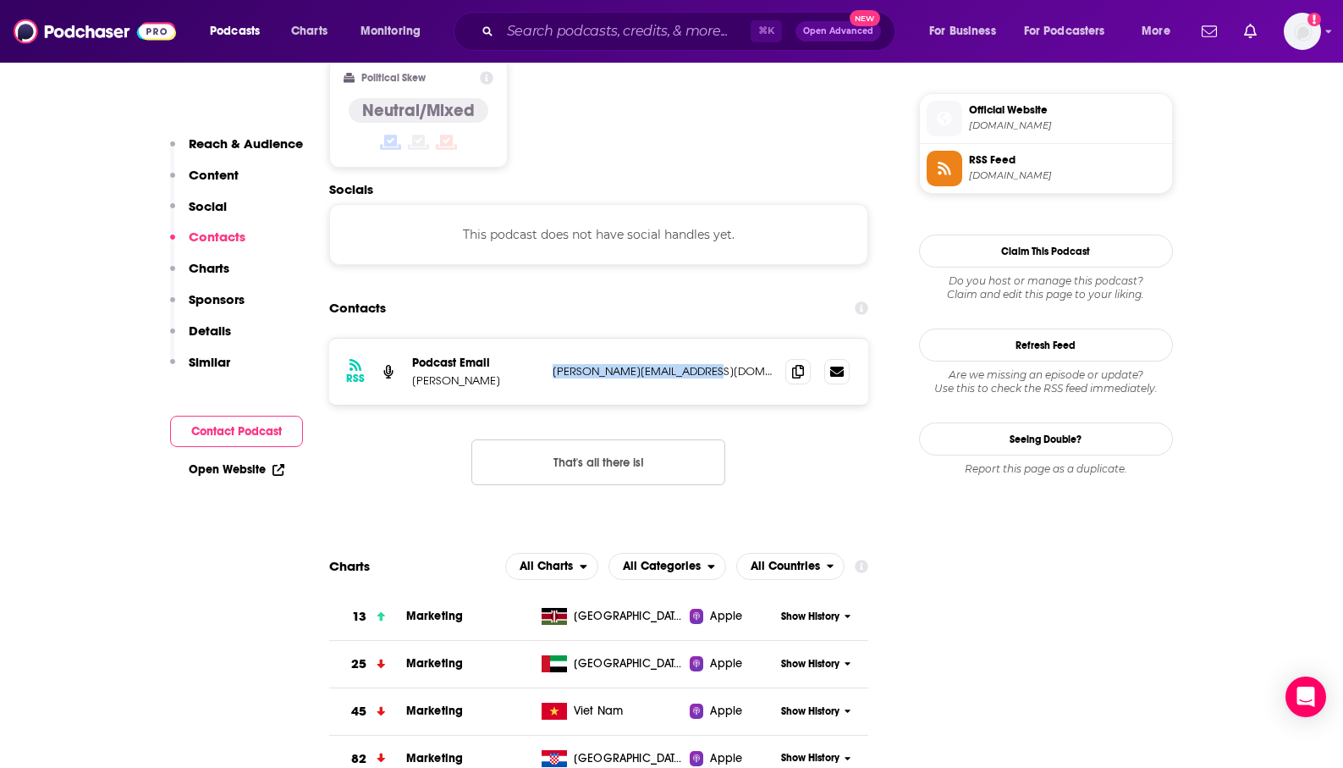
copy p "rachel@etchedmarketing.com"
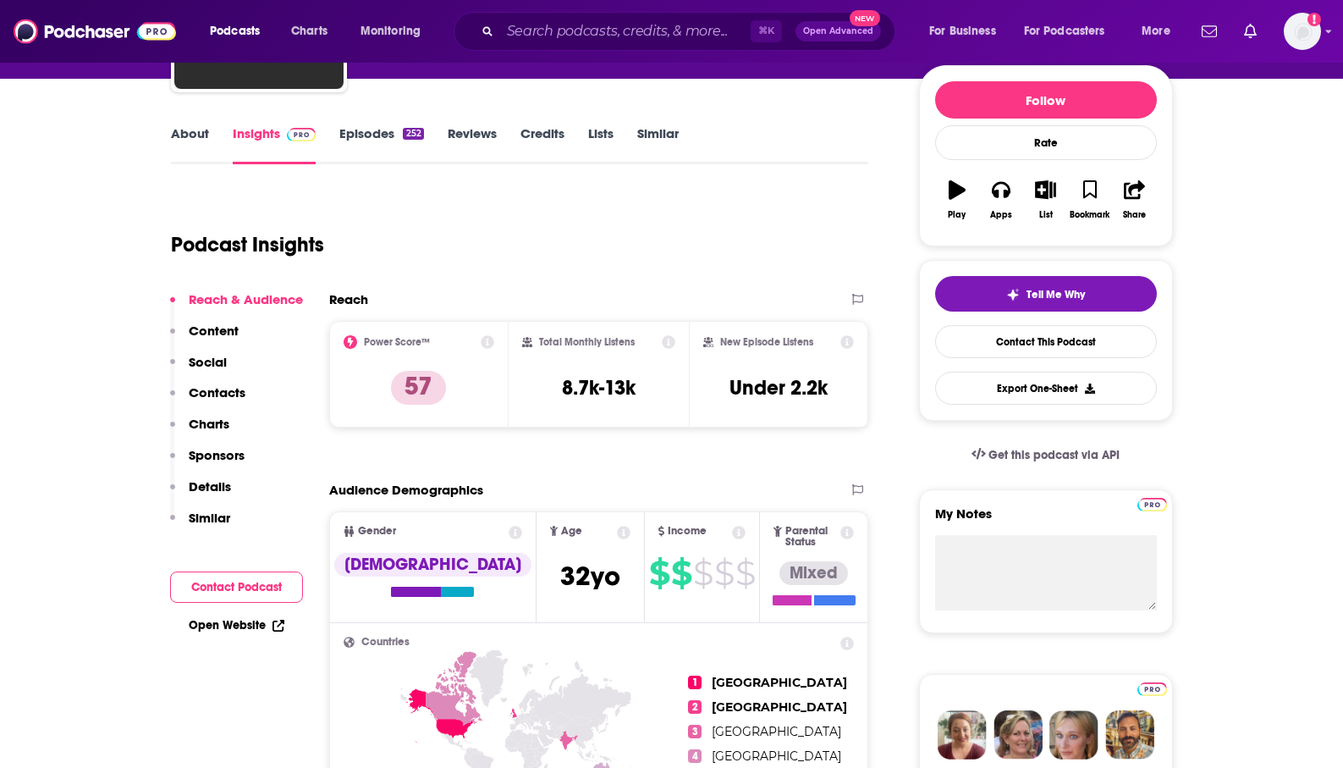
click at [230, 390] on p "Contacts" at bounding box center [217, 392] width 57 height 16
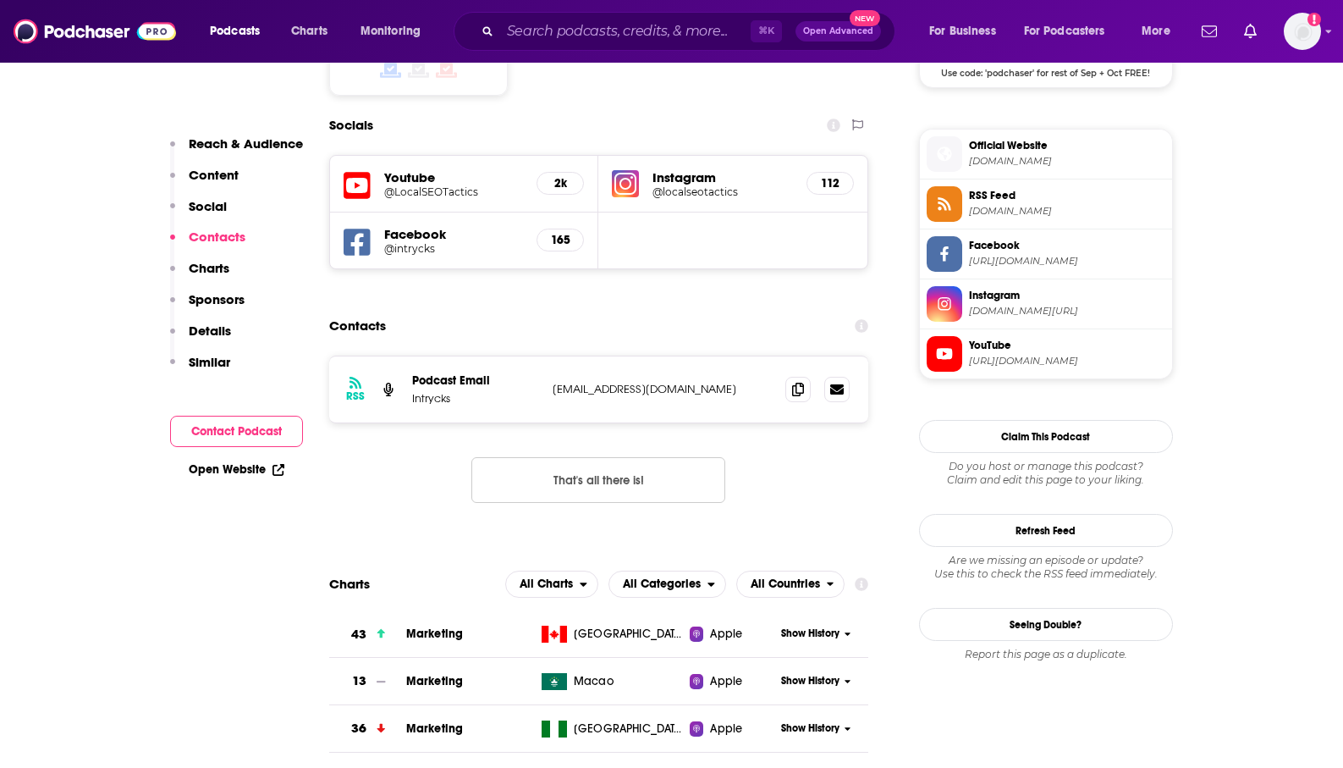
scroll to position [1472, 0]
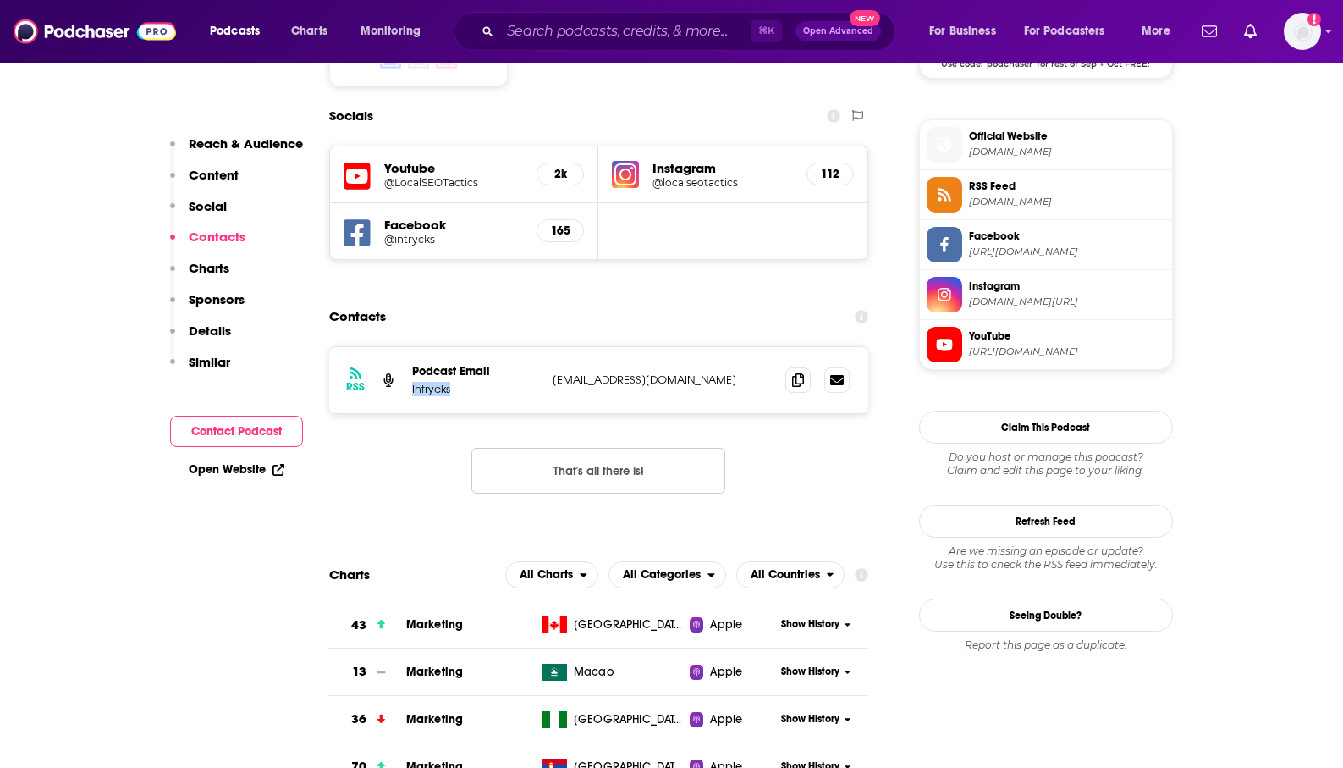
drag, startPoint x: 466, startPoint y: 329, endPoint x: 409, endPoint y: 329, distance: 56.7
click at [409, 347] on div "RSS Podcast Email Intrycks show@intrycks.com show@intrycks.com" at bounding box center [599, 380] width 540 height 66
click at [659, 347] on div "RSS Podcast Email Intrycks show@intrycks.com show@intrycks.com" at bounding box center [599, 380] width 540 height 66
drag, startPoint x: 659, startPoint y: 312, endPoint x: 549, endPoint y: 314, distance: 110.9
click at [549, 347] on div "RSS Podcast Email Intrycks show@intrycks.com show@intrycks.com" at bounding box center [599, 380] width 540 height 66
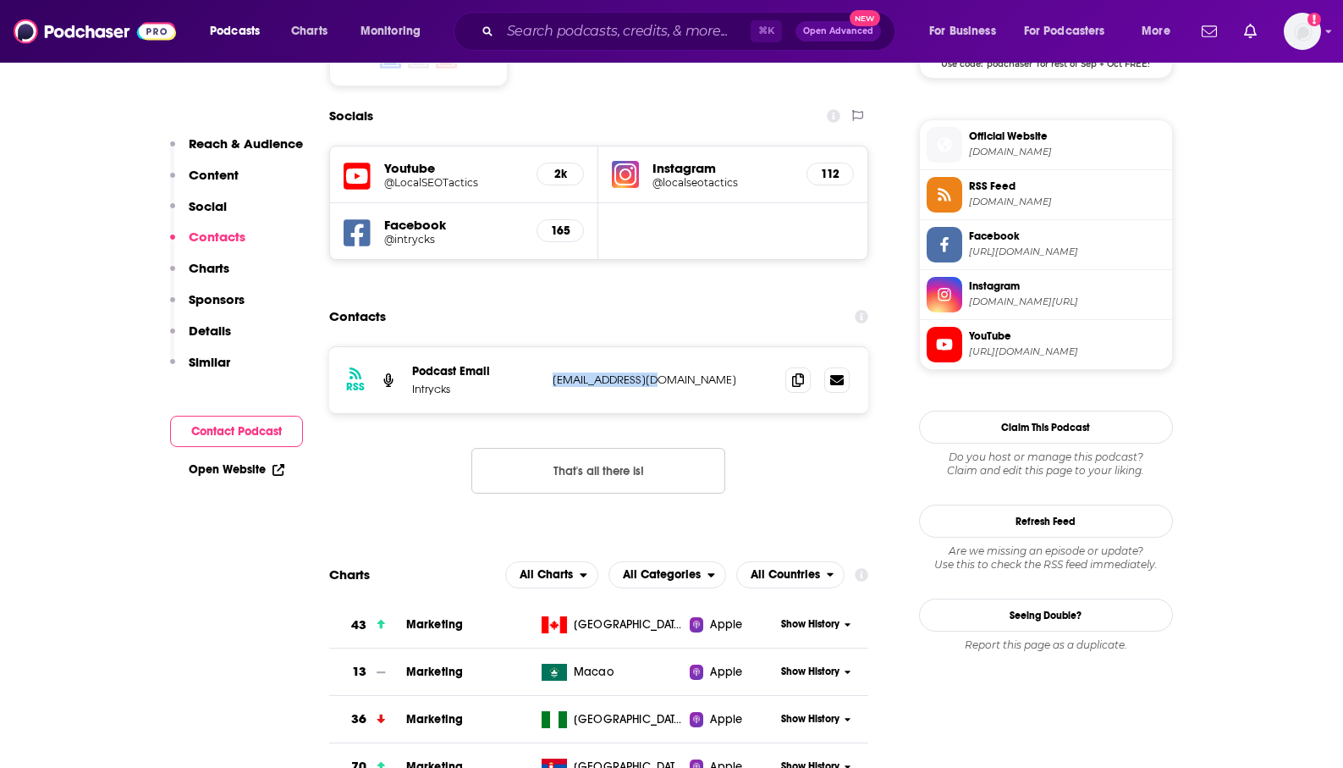
copy p "show@intrycks.com"
